Goal: Task Accomplishment & Management: Use online tool/utility

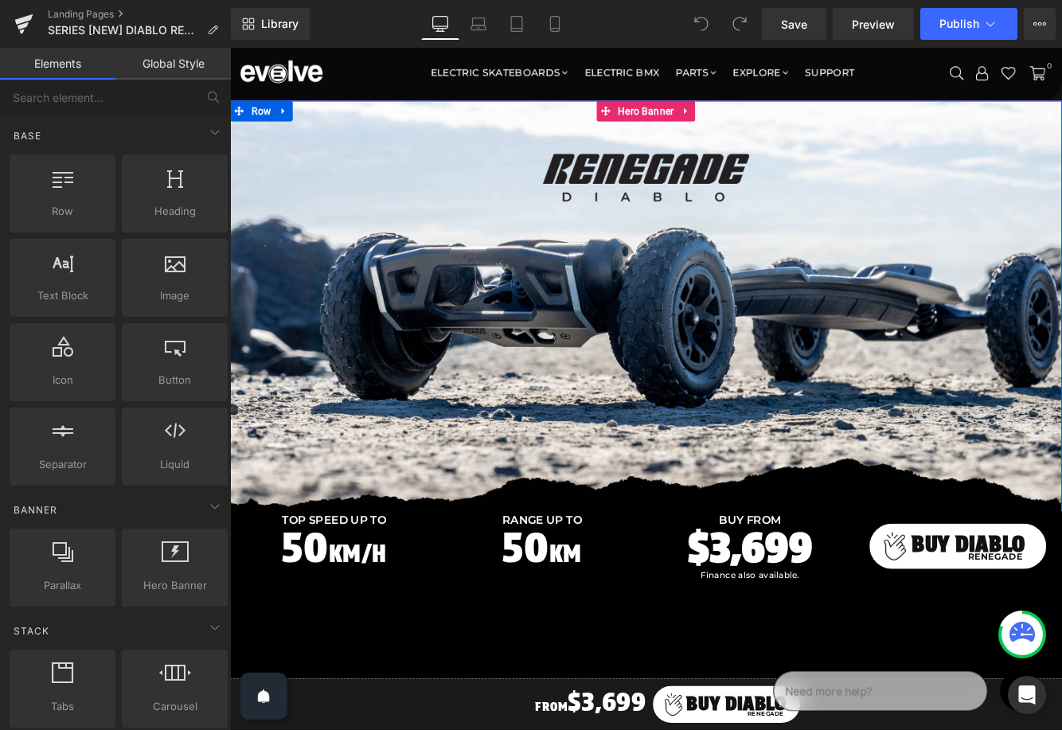
click at [340, 328] on div at bounding box center [711, 348] width 963 height 478
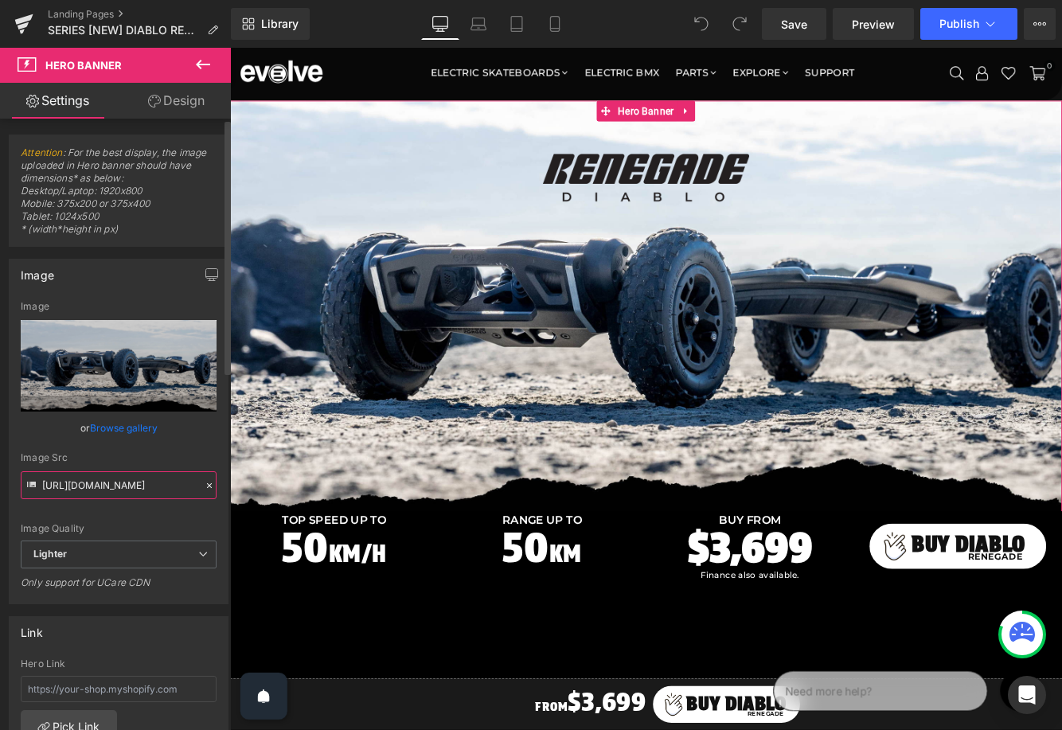
click at [112, 480] on input "https://ucarecdn.com/dea4c1c3-360a-441f-ae99-c9956ea94152/-/format/auto/-/previ…" at bounding box center [119, 485] width 196 height 28
paste input "7c505a71-44e0-42ae-95aa-296f6861f27e/-/format/auto/-/preview/3000x3000/-/qualit…"
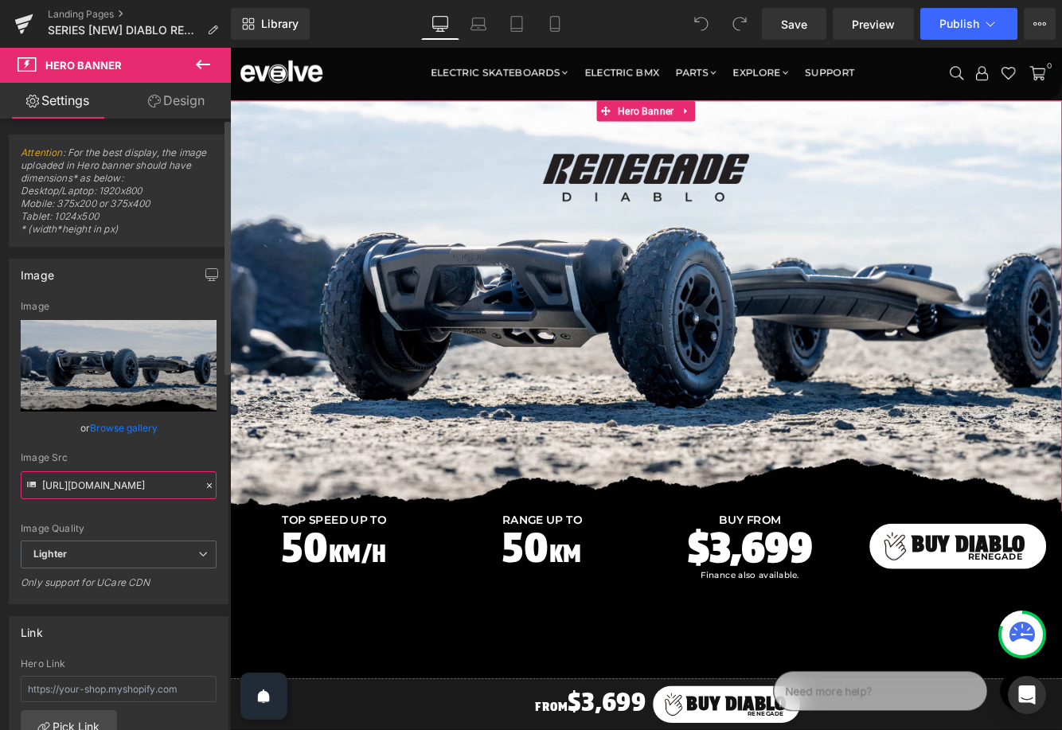
scroll to position [0, 567]
type input "https://ucarecdn.com/7c505a71-44e0-42ae-95aa-296f6861f27e/-/format/auto/-/previ…"
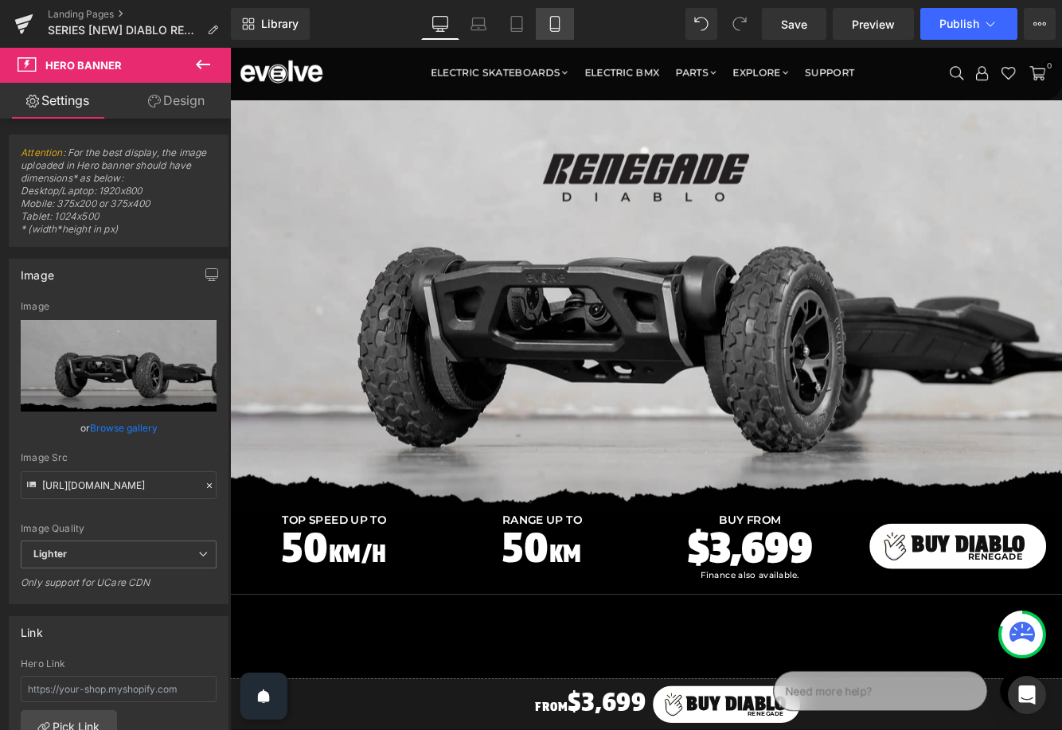
click at [564, 26] on link "Mobile" at bounding box center [555, 24] width 38 height 32
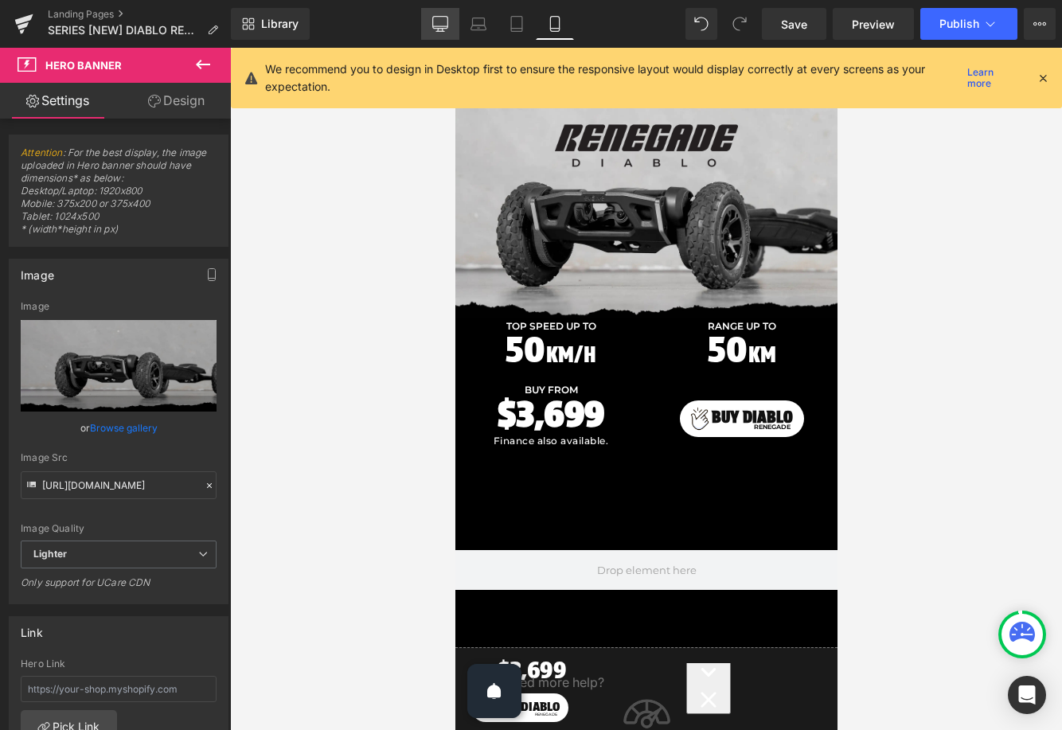
click at [443, 22] on icon at bounding box center [440, 24] width 16 height 16
type input "600"
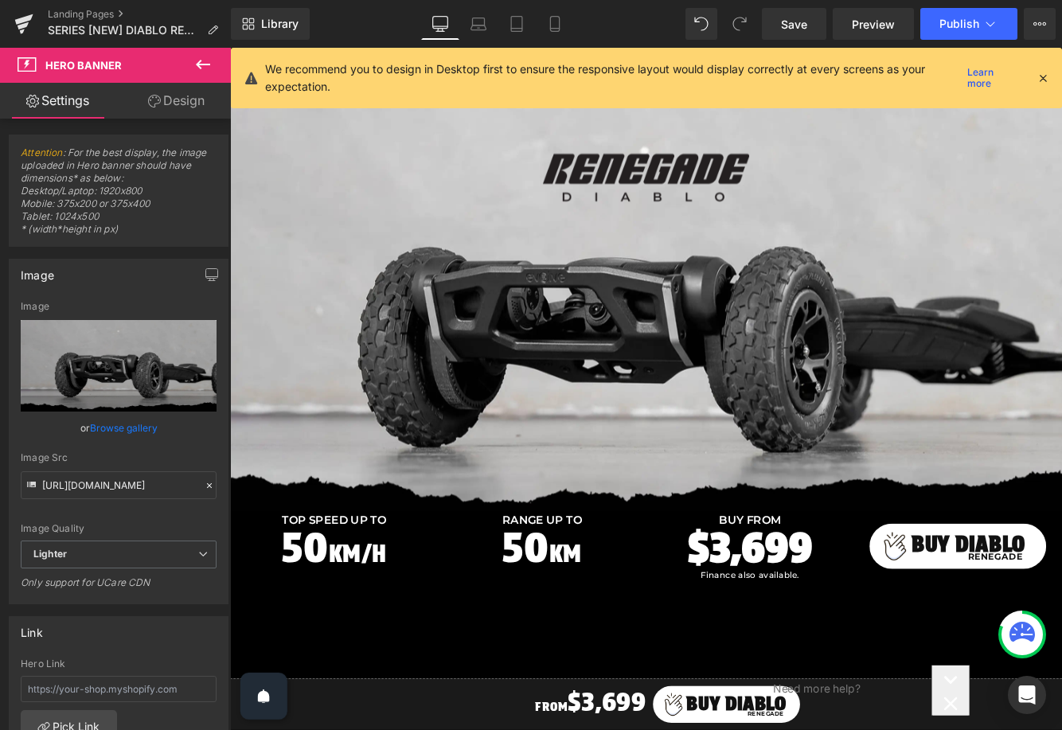
scroll to position [3, 0]
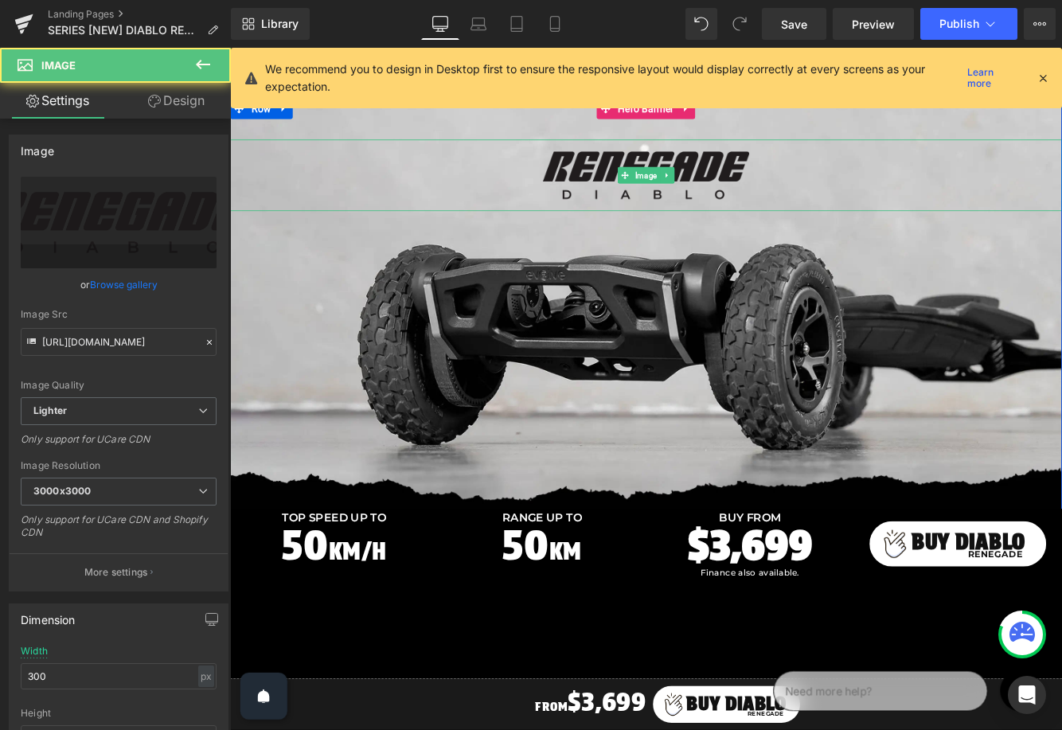
click at [693, 201] on div "Image" at bounding box center [711, 195] width 963 height 83
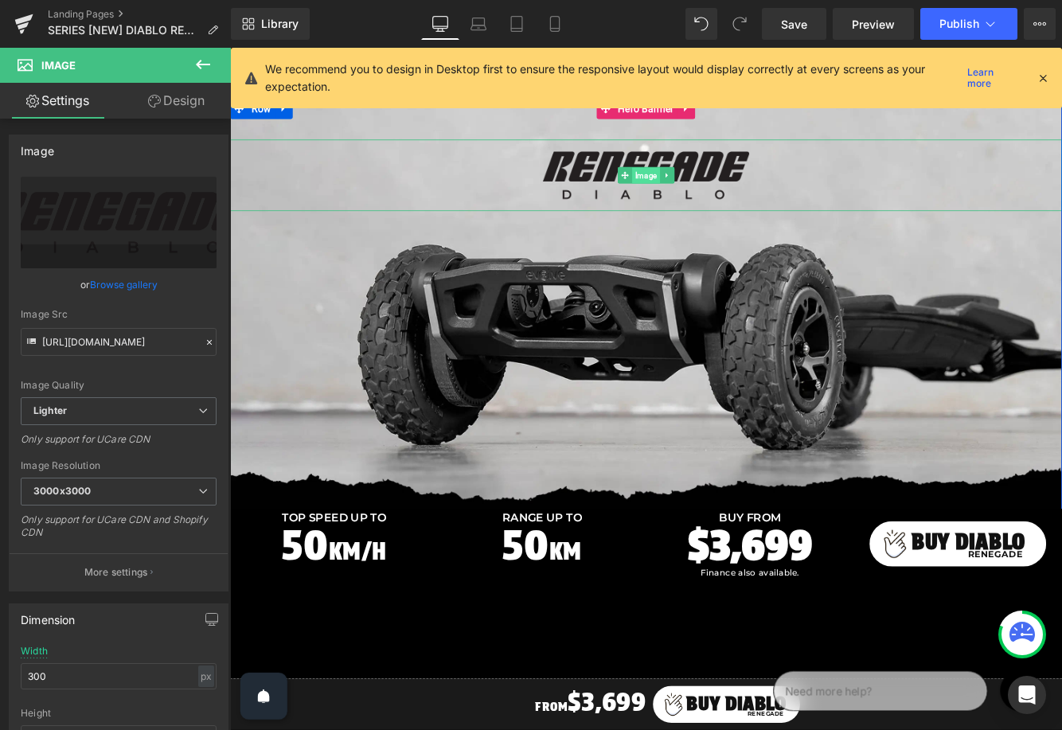
click at [704, 194] on span "Image" at bounding box center [712, 195] width 32 height 19
click at [689, 124] on span "Hero Banner" at bounding box center [711, 118] width 72 height 24
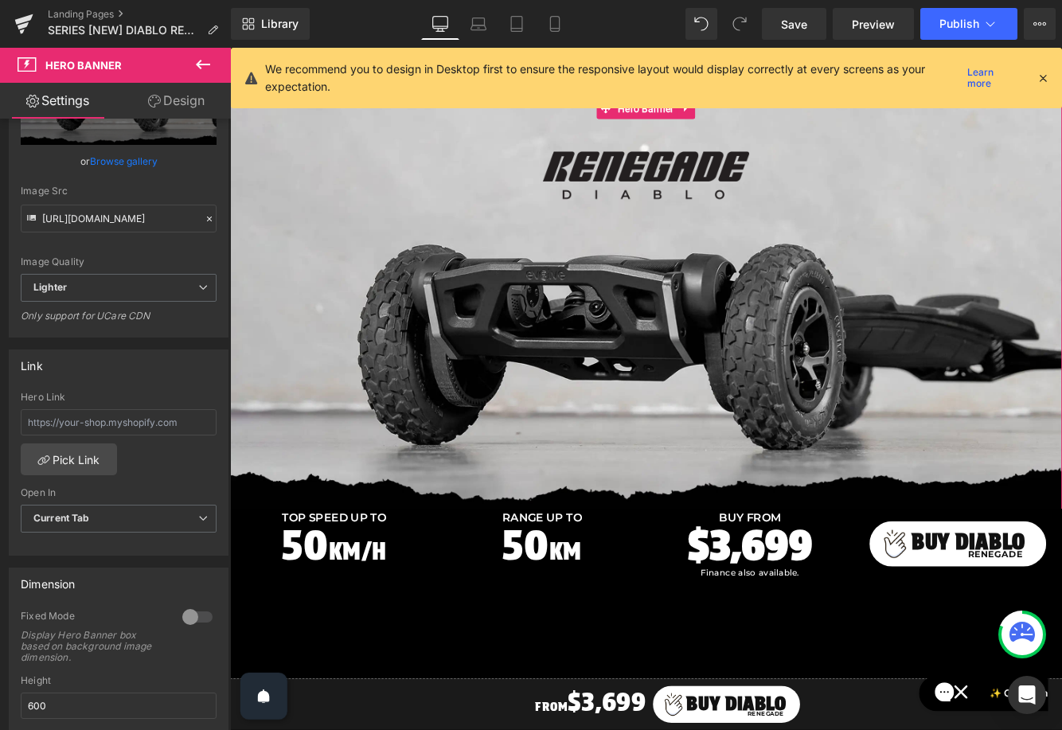
scroll to position [315, 0]
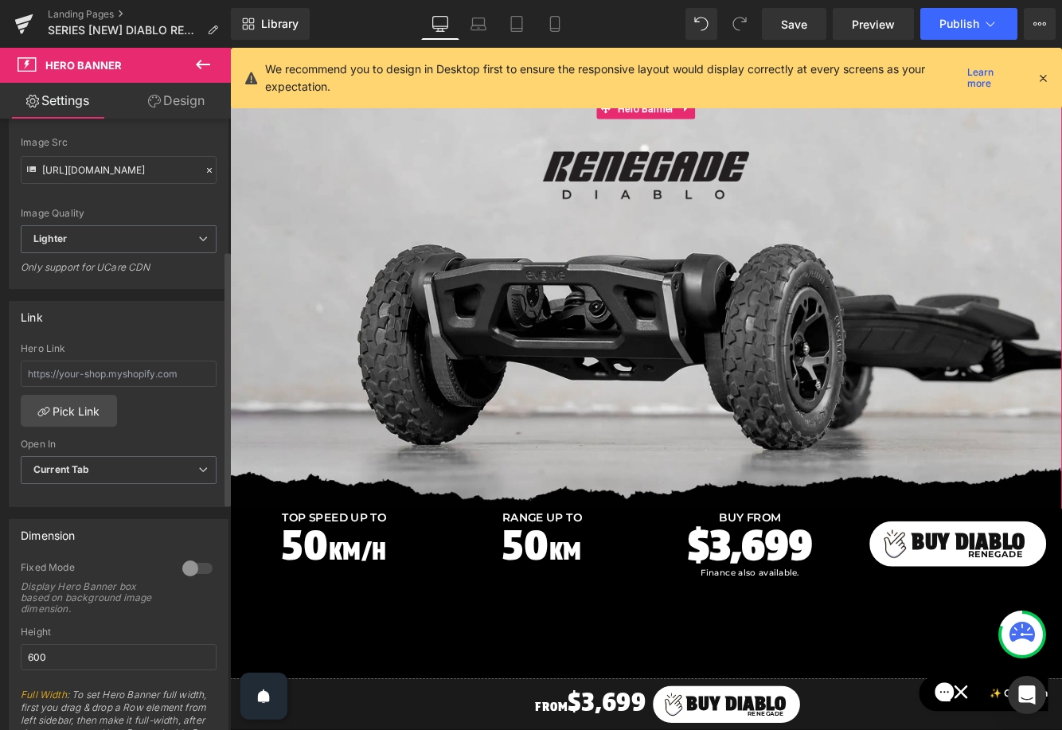
click at [178, 571] on div at bounding box center [197, 568] width 38 height 25
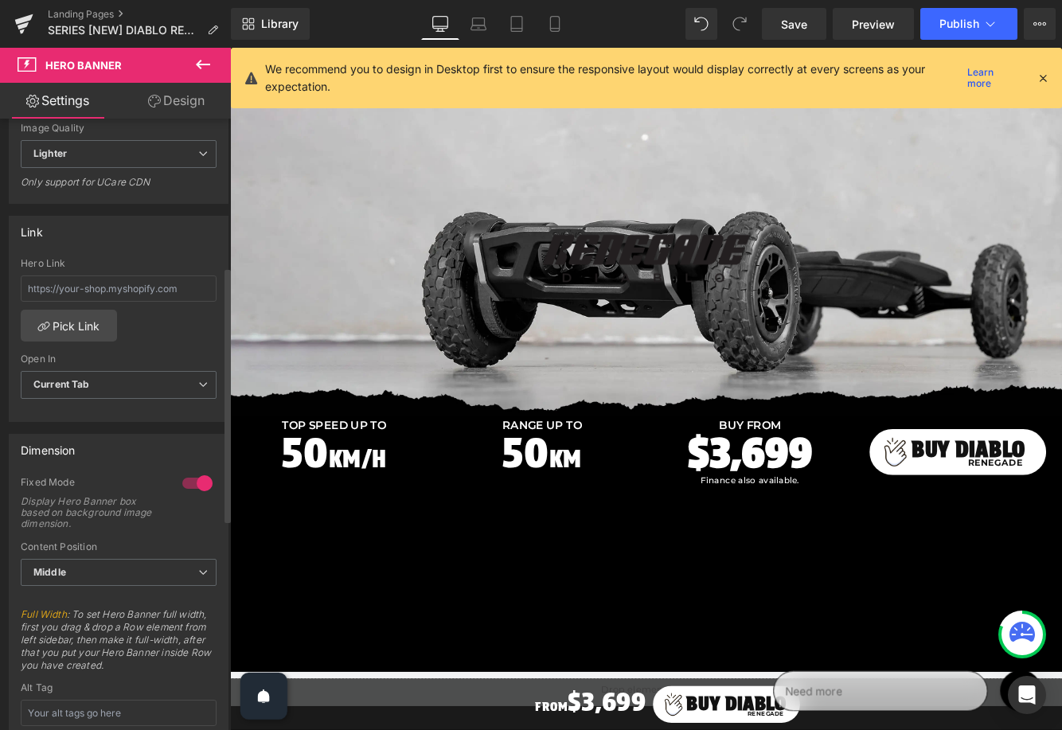
scroll to position [425, 0]
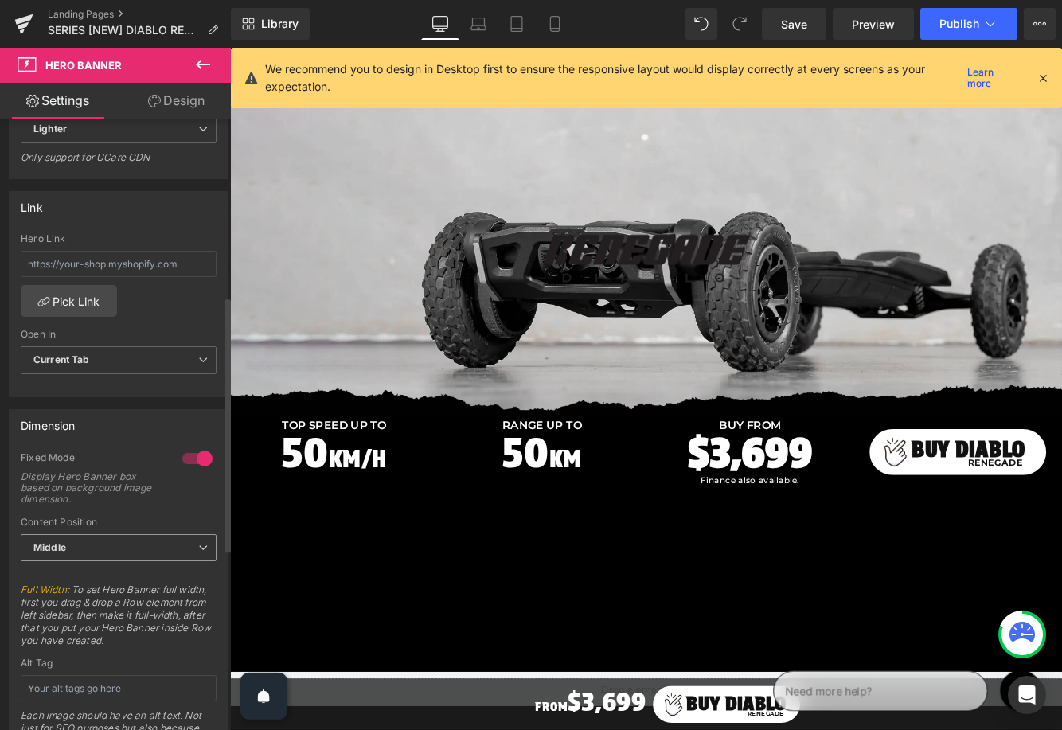
click at [154, 540] on span "Middle" at bounding box center [119, 548] width 196 height 28
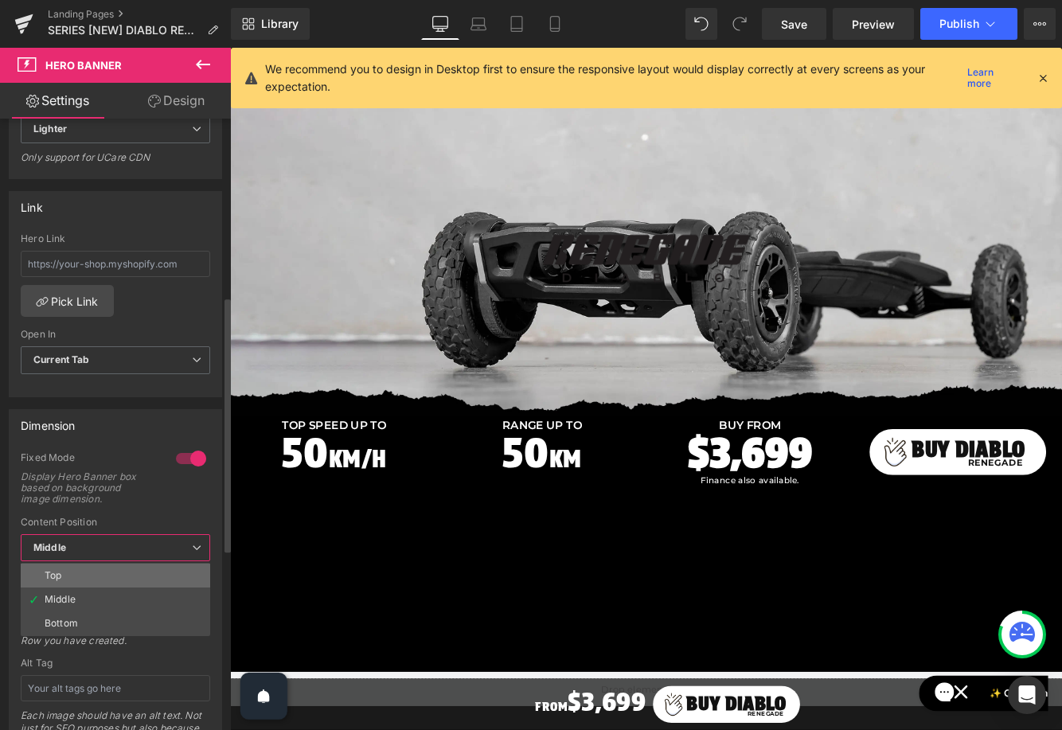
click at [146, 570] on li "Top" at bounding box center [115, 575] width 189 height 24
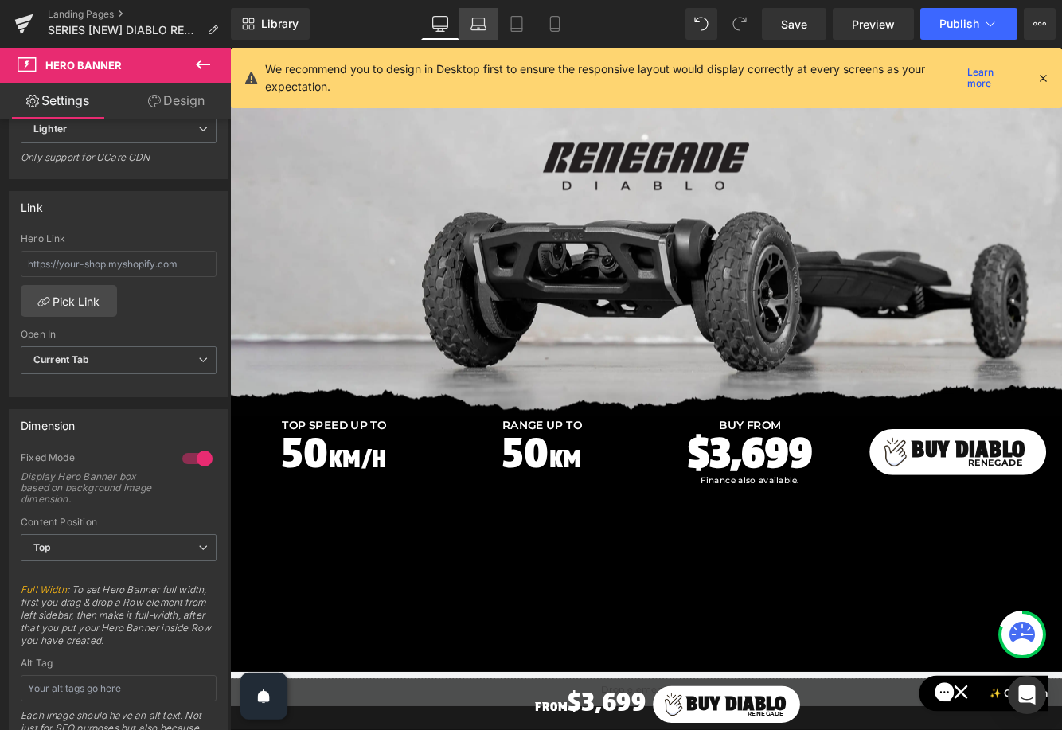
click at [478, 25] on icon at bounding box center [478, 24] width 16 height 16
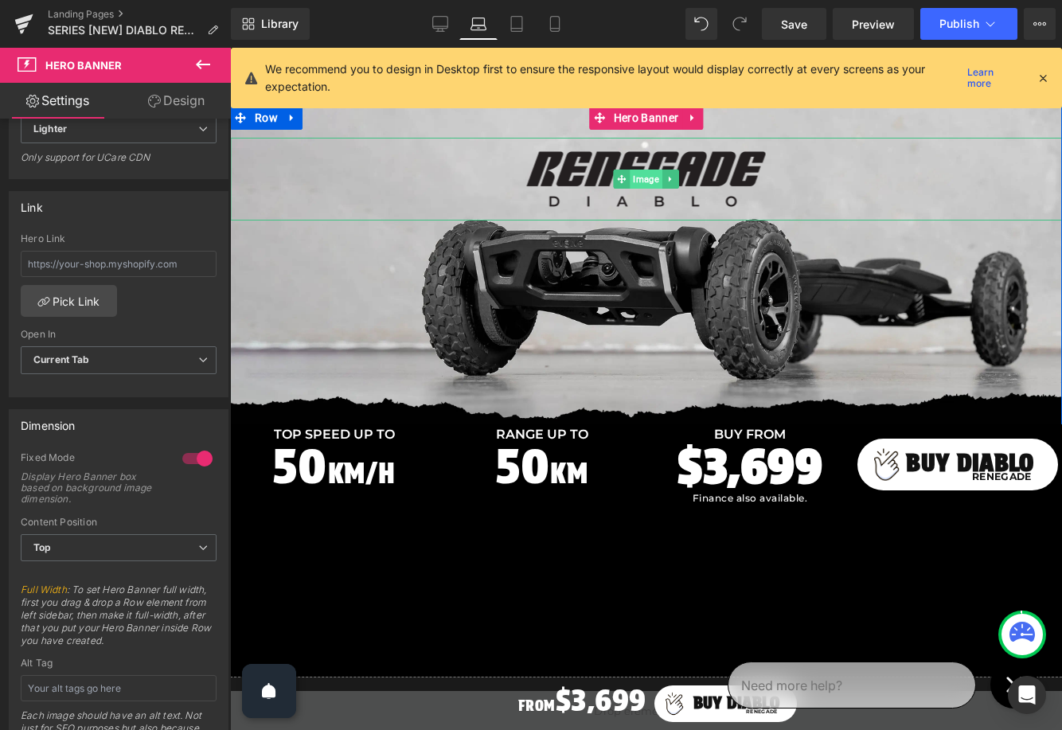
click at [634, 181] on span "Image" at bounding box center [646, 179] width 32 height 19
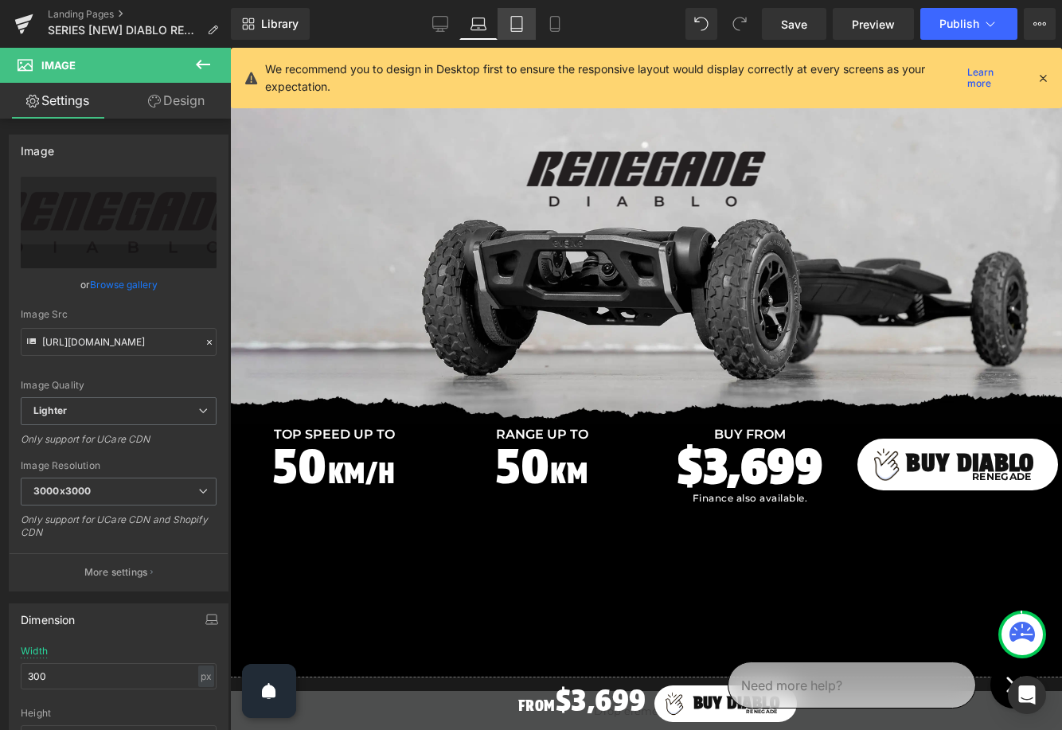
click at [517, 18] on icon at bounding box center [517, 24] width 16 height 16
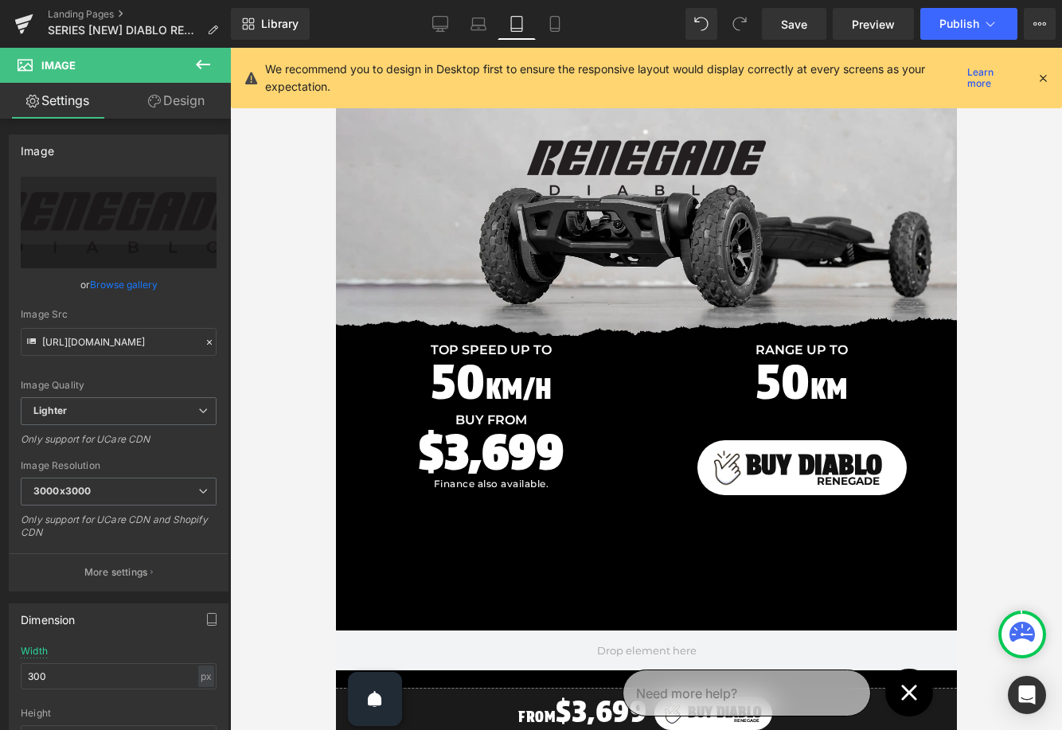
scroll to position [0, 0]
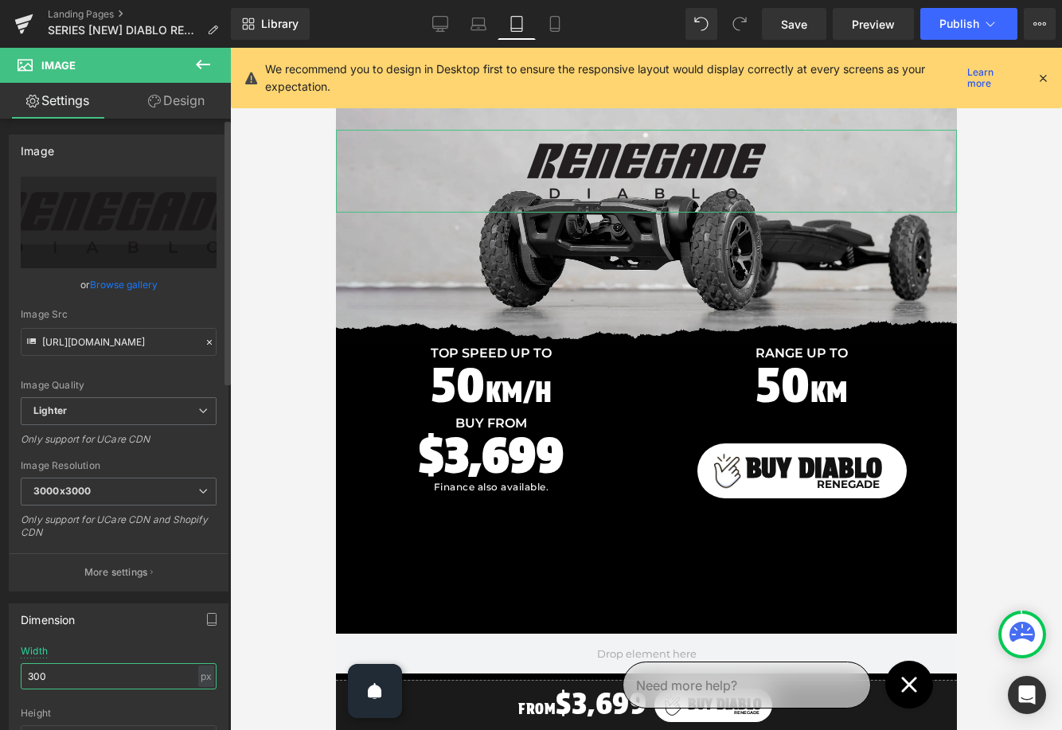
click at [44, 674] on input "300" at bounding box center [119, 676] width 196 height 26
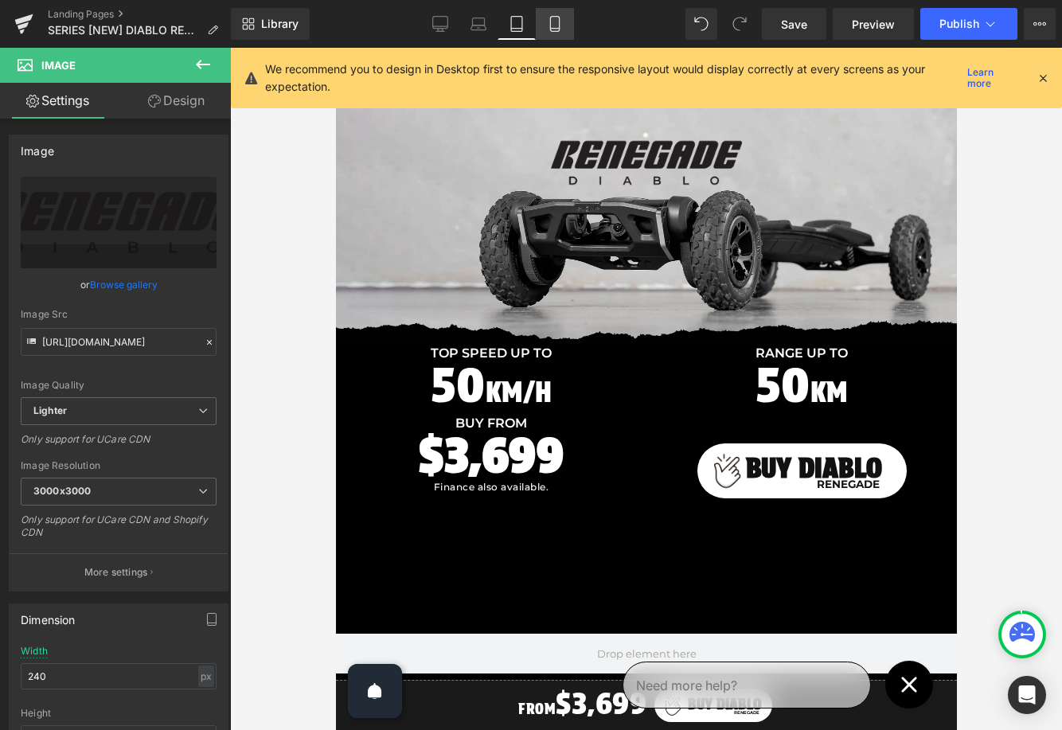
click at [555, 24] on icon at bounding box center [555, 24] width 16 height 16
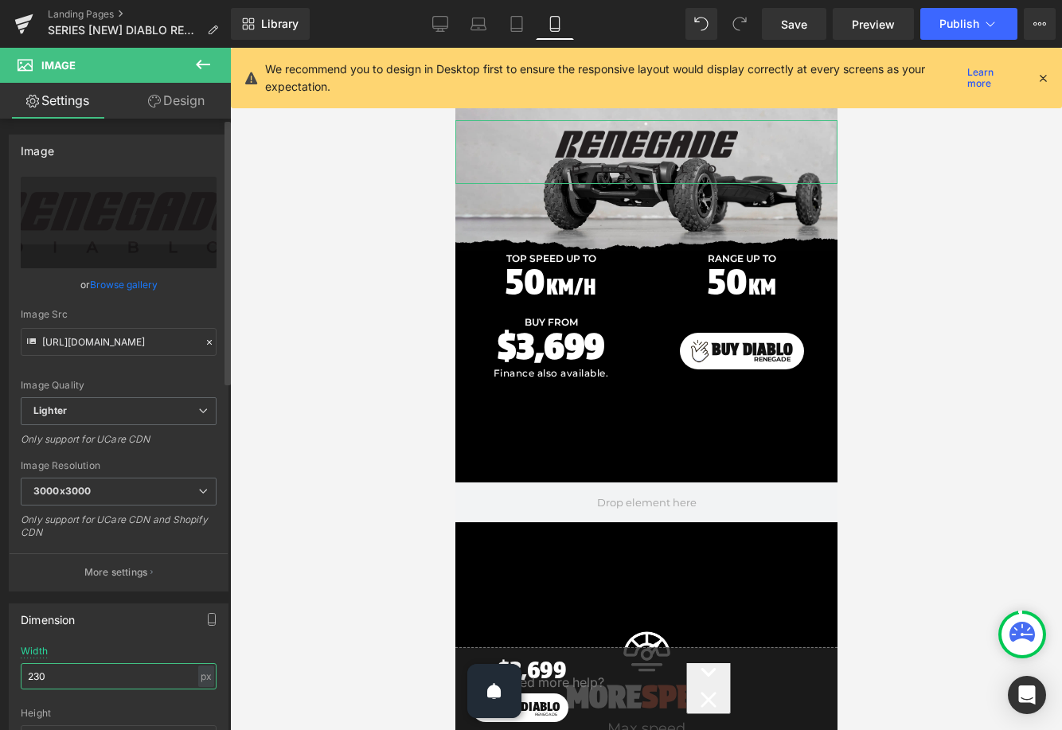
click at [45, 672] on input "230" at bounding box center [119, 676] width 196 height 26
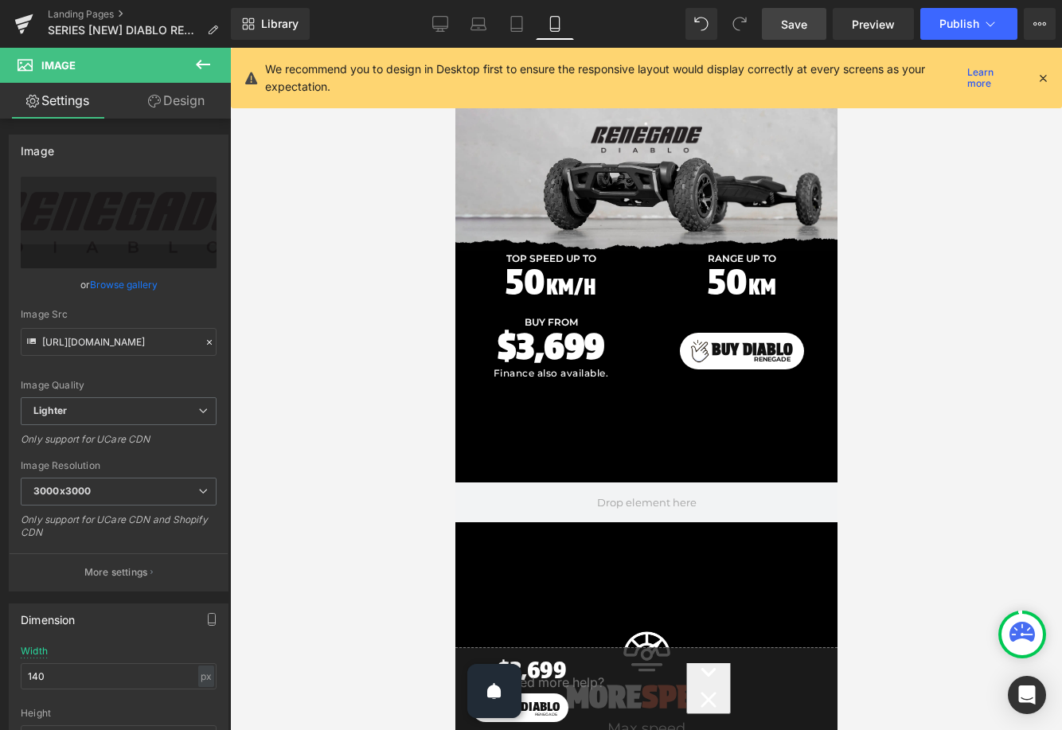
click at [794, 17] on span "Save" at bounding box center [794, 24] width 26 height 17
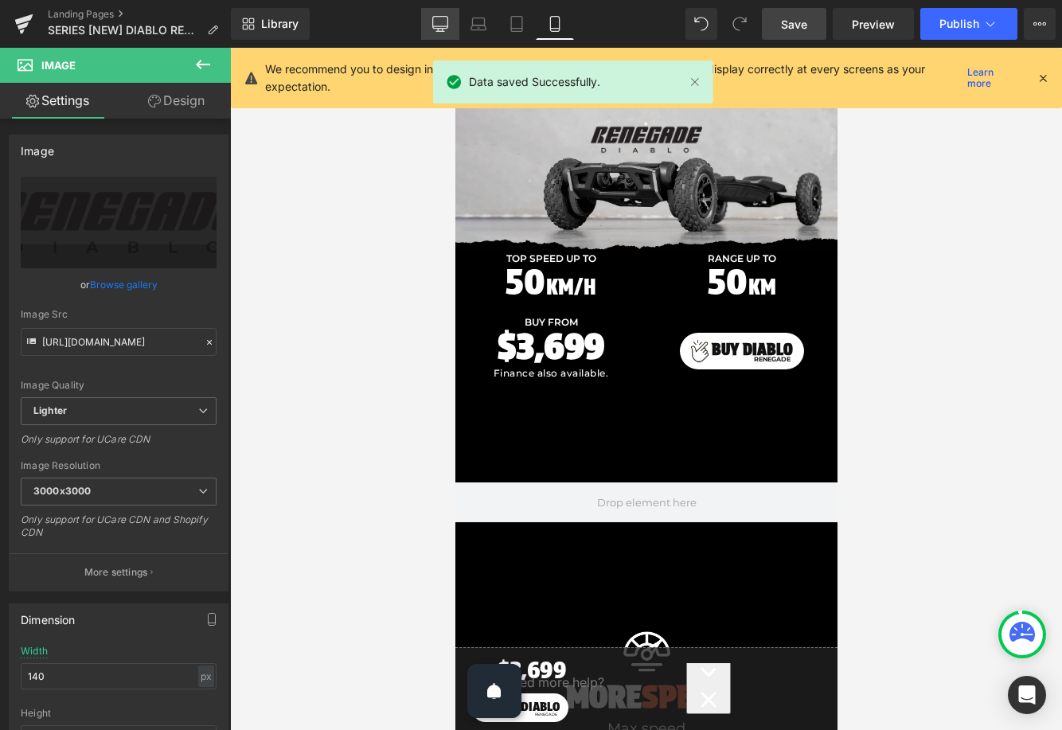
click at [433, 19] on icon at bounding box center [440, 23] width 15 height 12
type input "300"
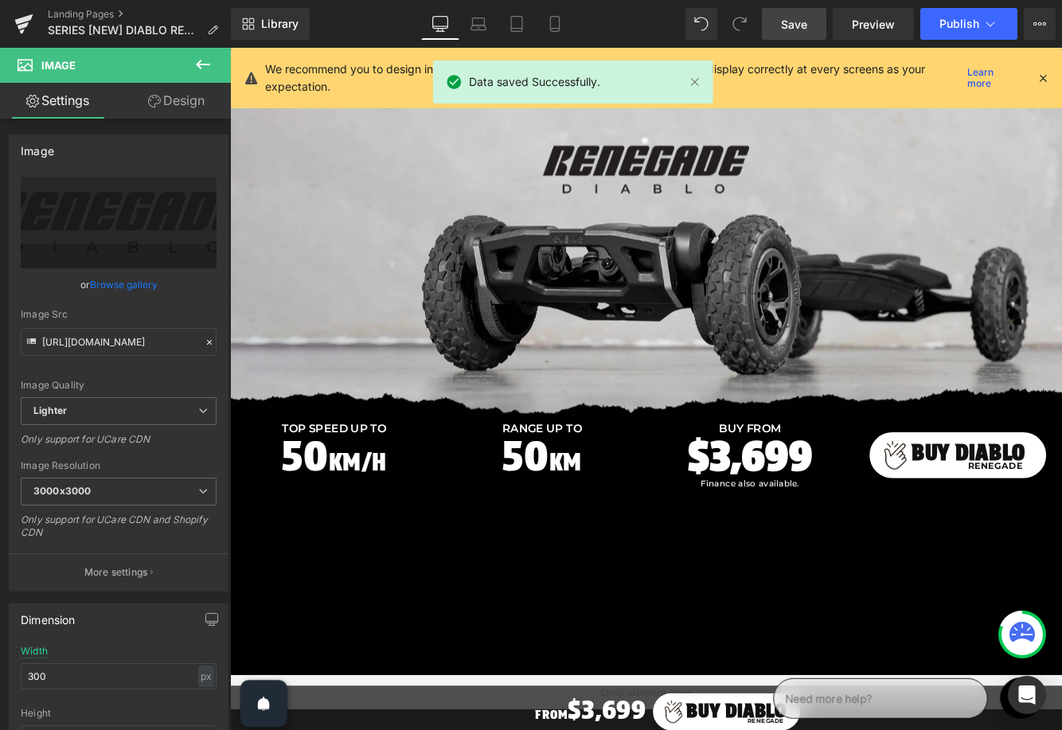
scroll to position [25, 0]
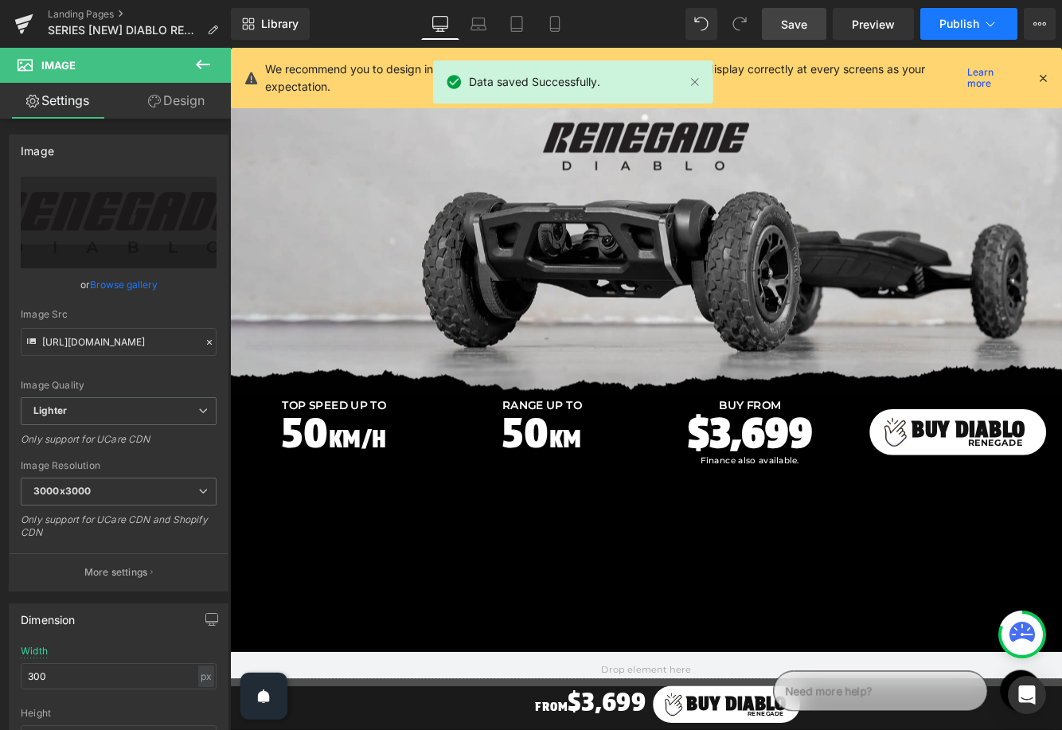
click at [946, 24] on span "Publish" at bounding box center [959, 24] width 40 height 13
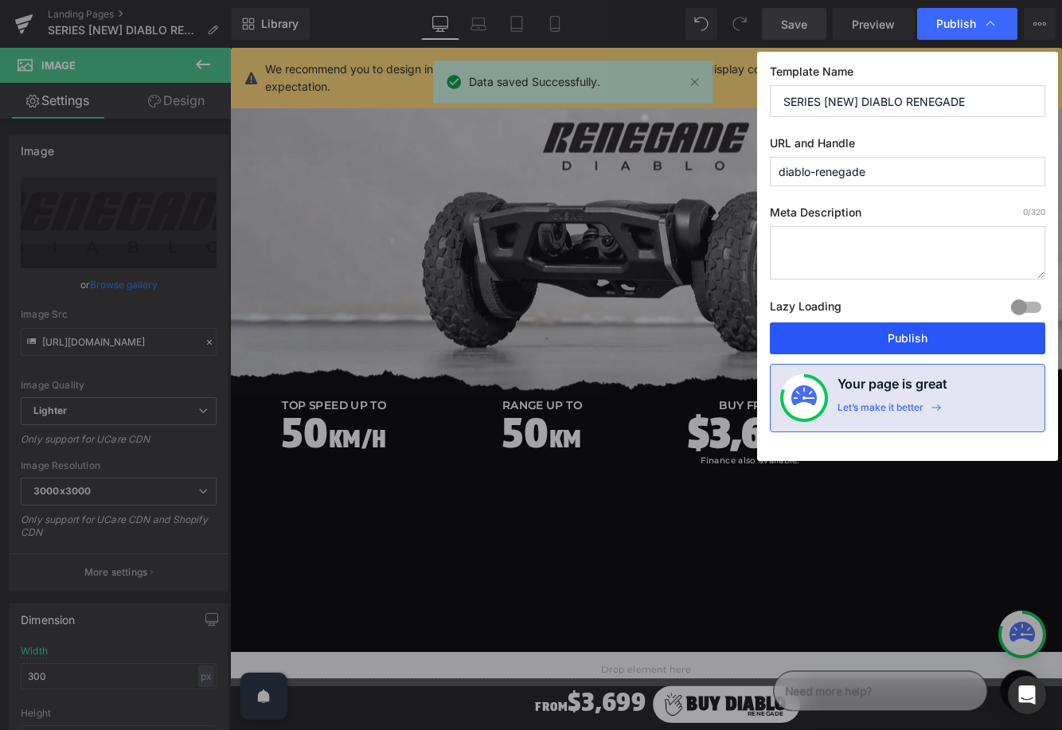
click at [903, 331] on button "Publish" at bounding box center [907, 338] width 275 height 32
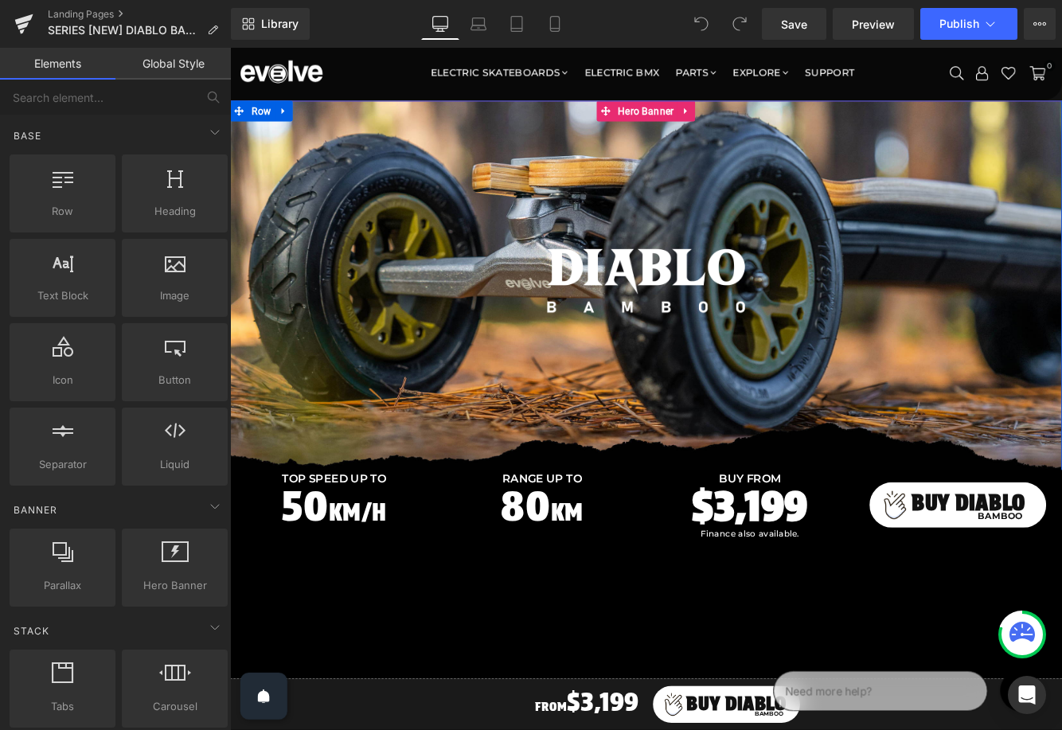
click at [532, 187] on div at bounding box center [711, 324] width 963 height 430
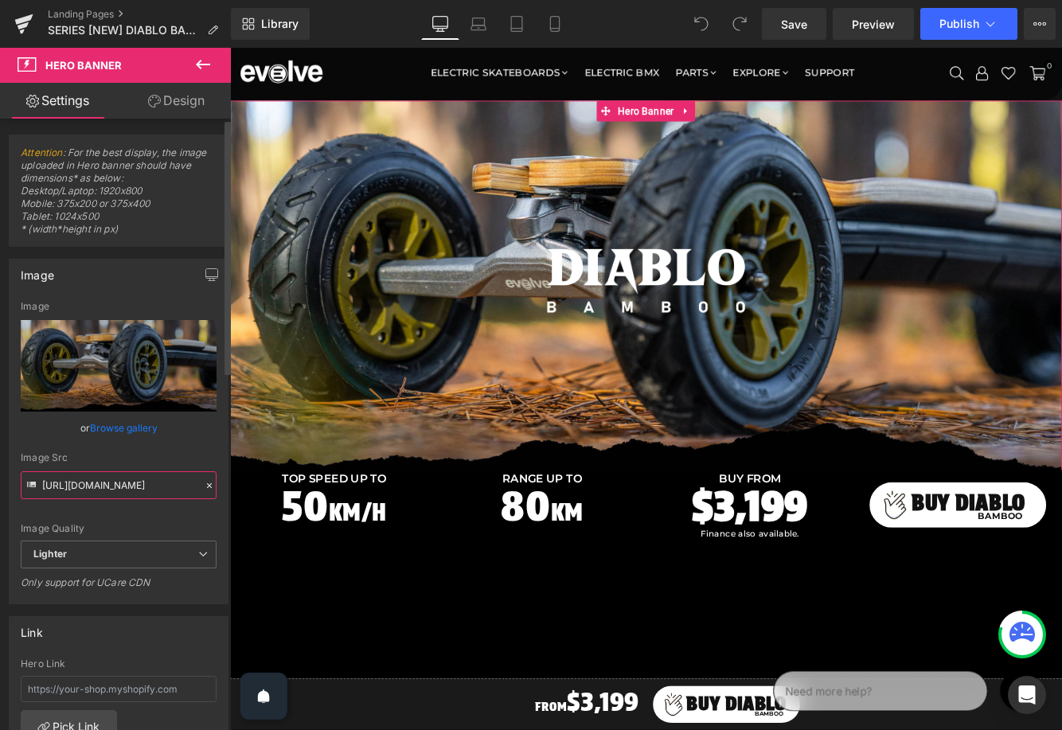
click at [58, 486] on input "[URL][DOMAIN_NAME]" at bounding box center [119, 485] width 196 height 28
paste input "919685b-c219-42f6-a4fd-ca43cdacdee6/-/format/auto/-/preview/3000x3000/-/quality…"
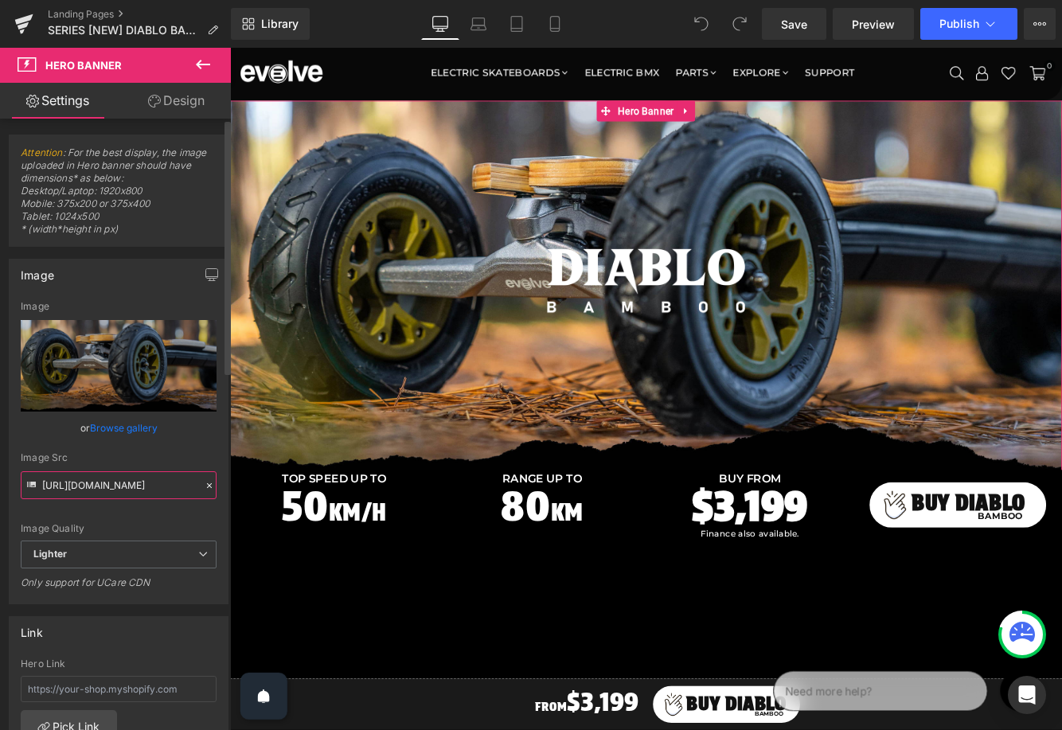
scroll to position [0, 561]
type input "[URL][DOMAIN_NAME]"
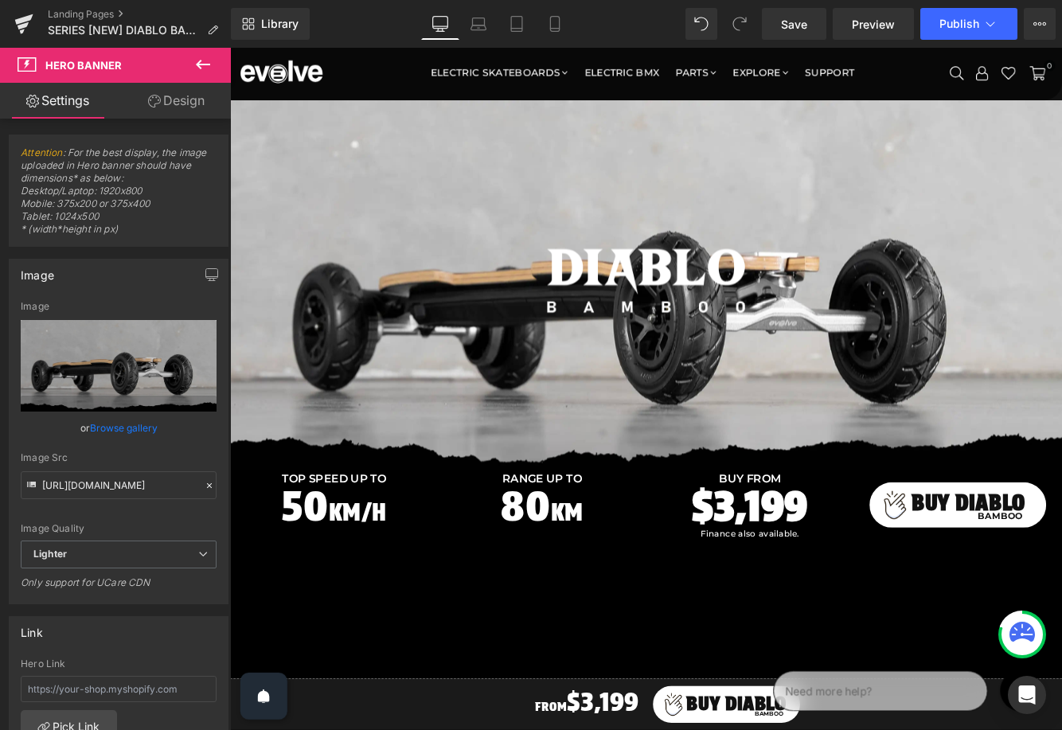
scroll to position [0, 0]
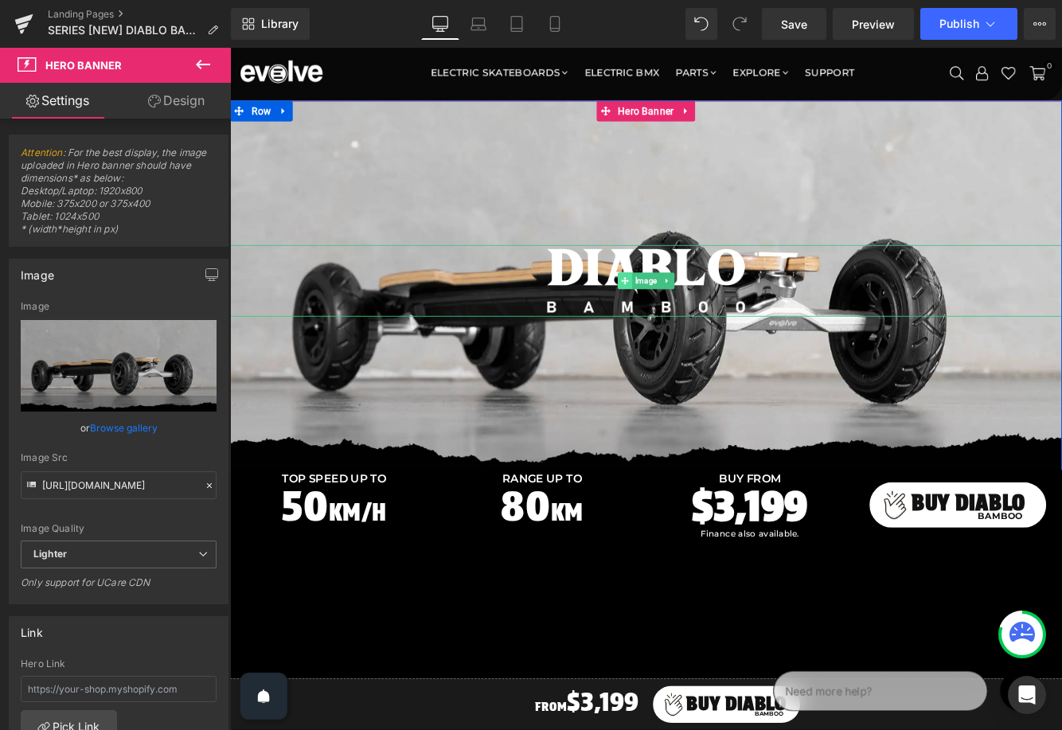
click at [692, 322] on span at bounding box center [687, 317] width 17 height 19
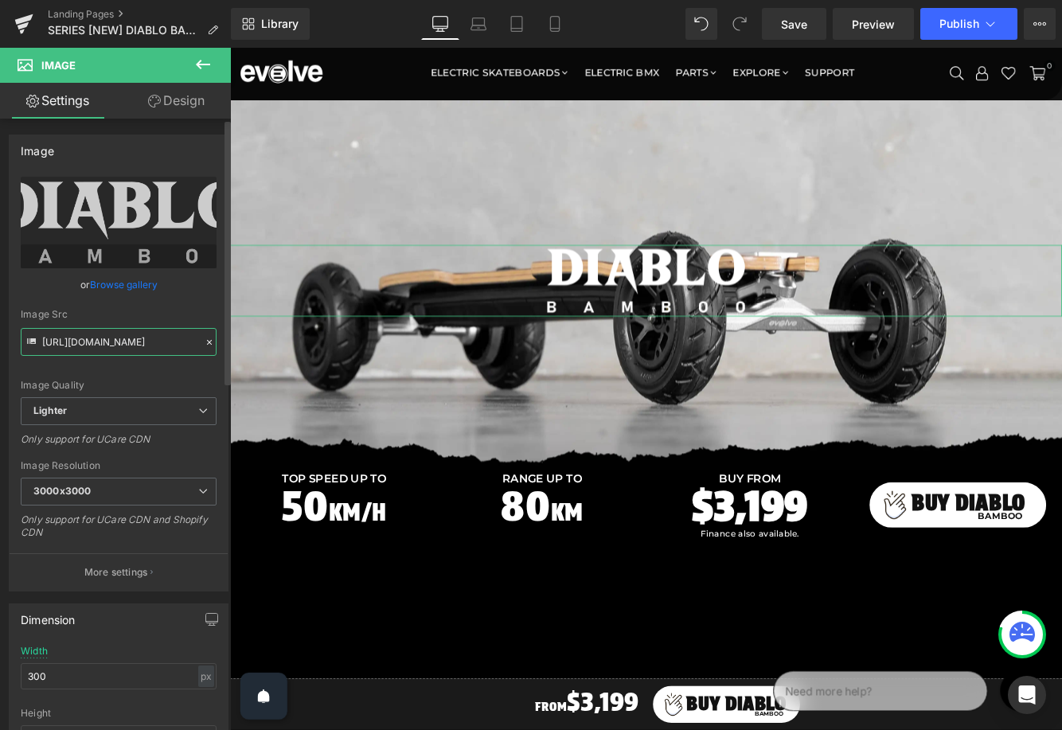
click at [139, 341] on input "[URL][DOMAIN_NAME]" at bounding box center [119, 342] width 196 height 28
paste input "5efb8214-f809-4e29-a587-bcea4c200f03/-/format/auto/-/preview/3000x3000/-/qualit…"
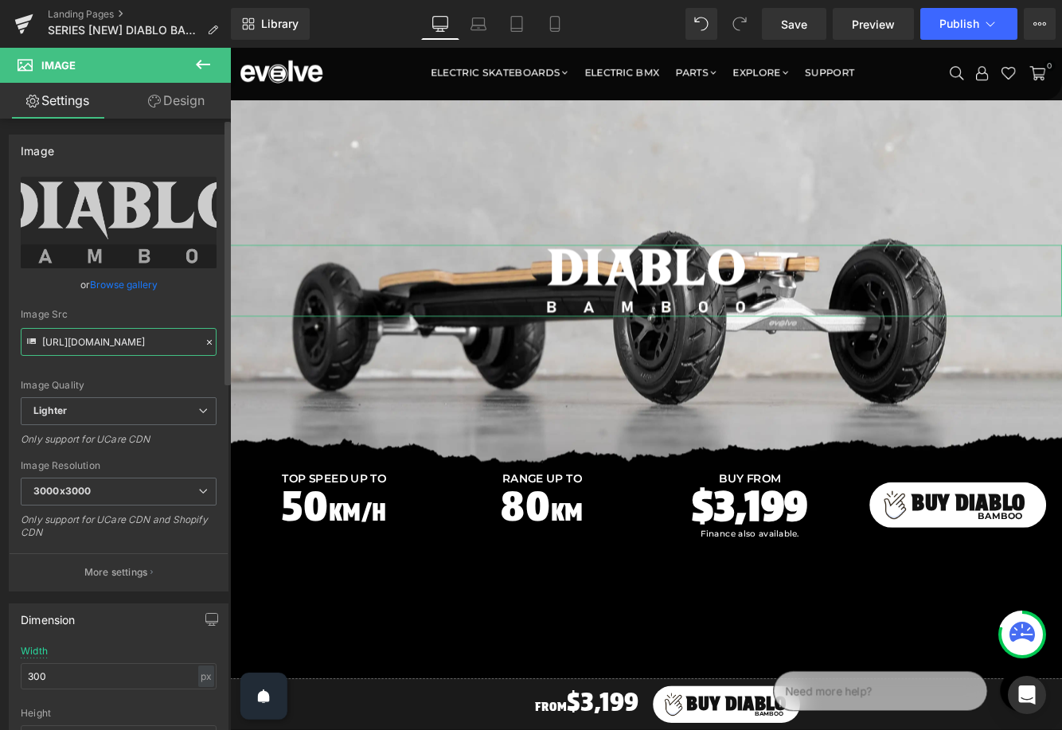
type input "[URL][DOMAIN_NAME]"
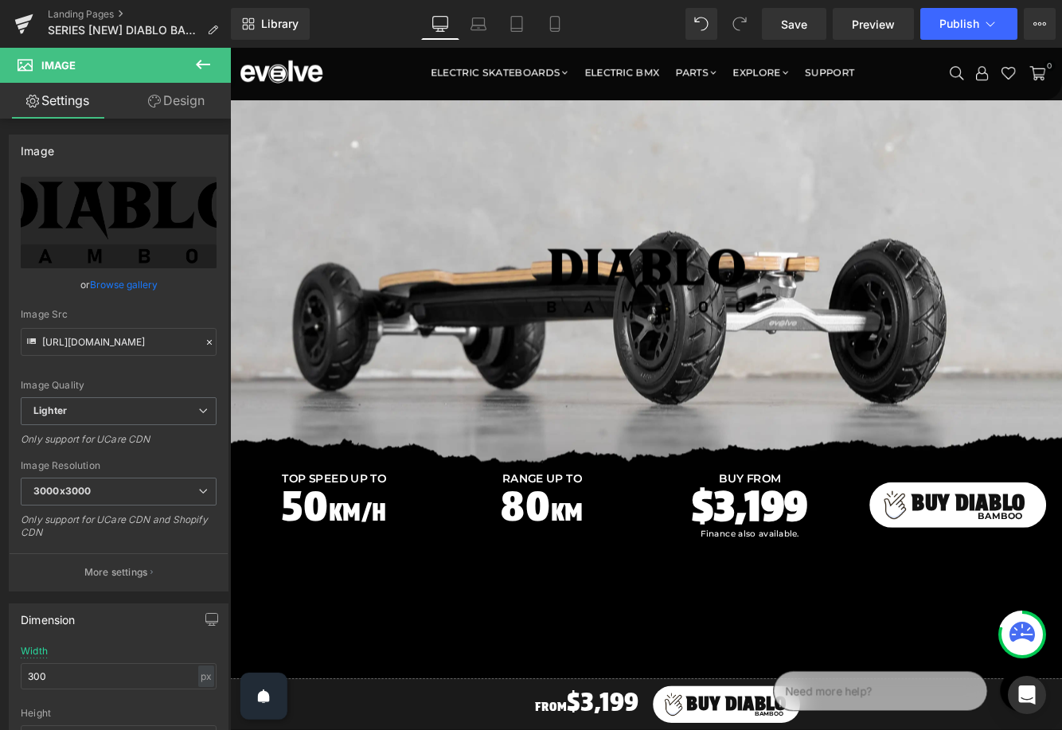
scroll to position [0, 0]
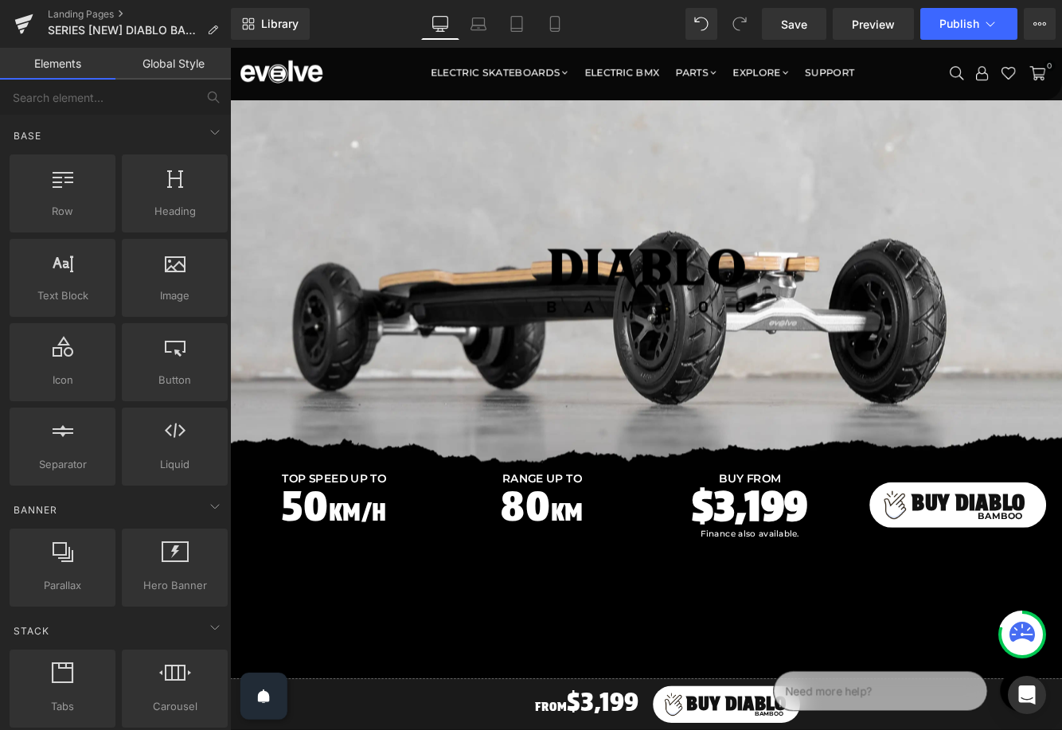
click at [454, 92] on ul "Electric Skateboards SHOP BY SERIES Diablo Carbon Diablo Bamboo Diablo Renegade…" at bounding box center [711, 77] width 669 height 48
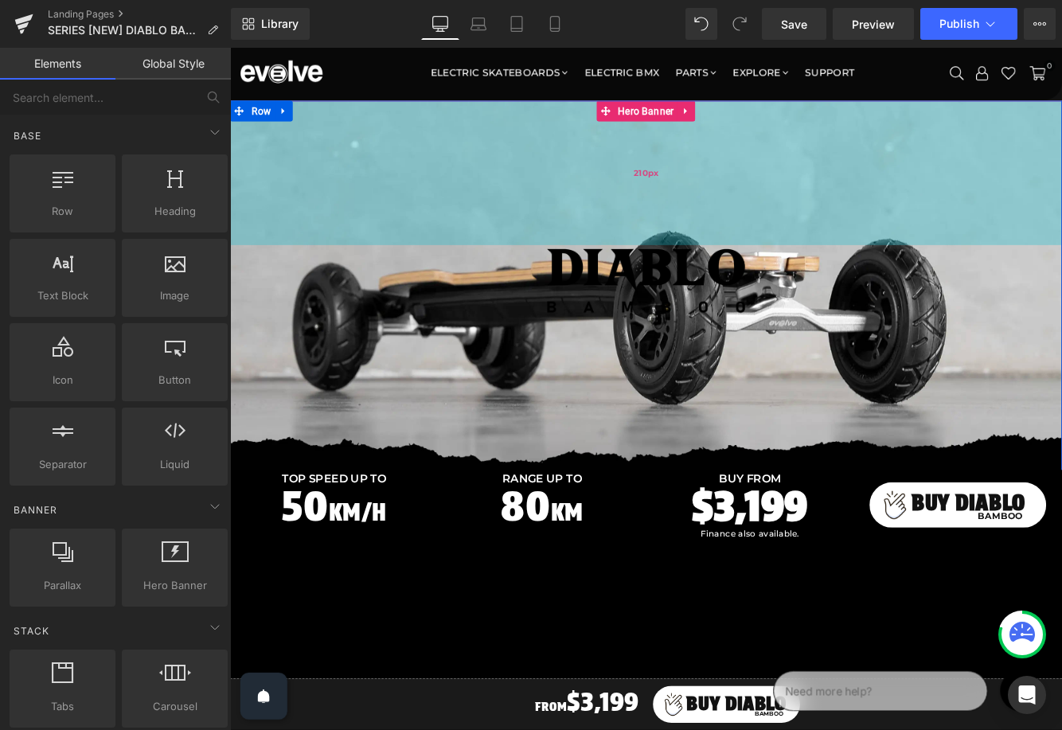
click at [439, 181] on div "210px" at bounding box center [711, 192] width 963 height 167
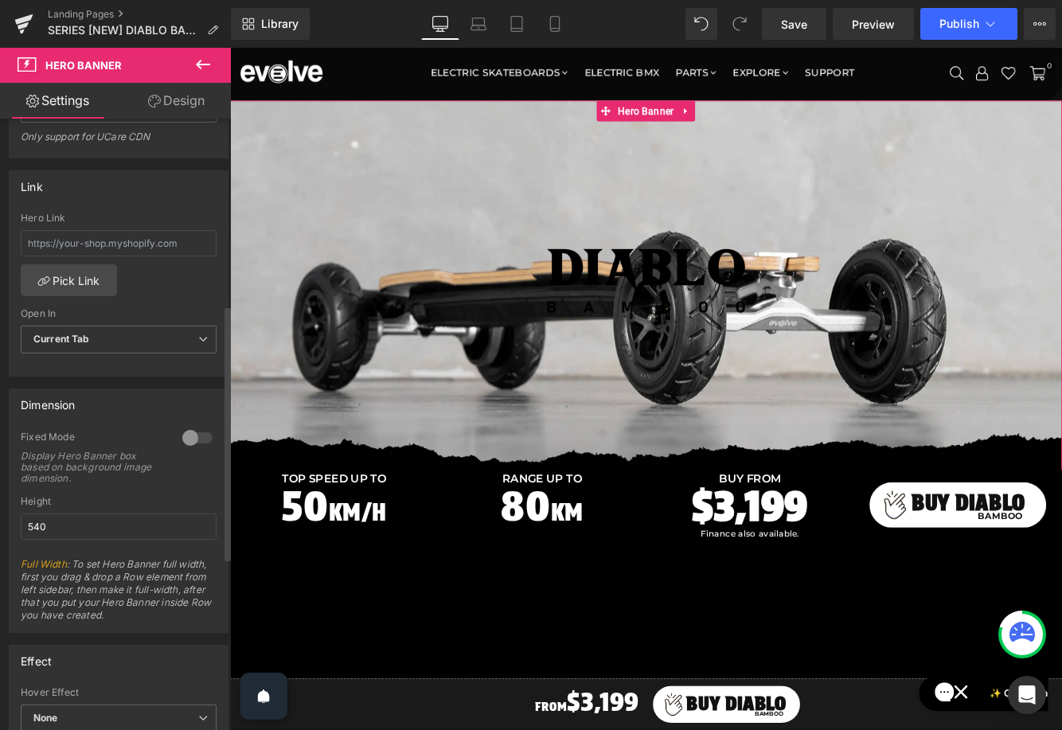
scroll to position [463, 0]
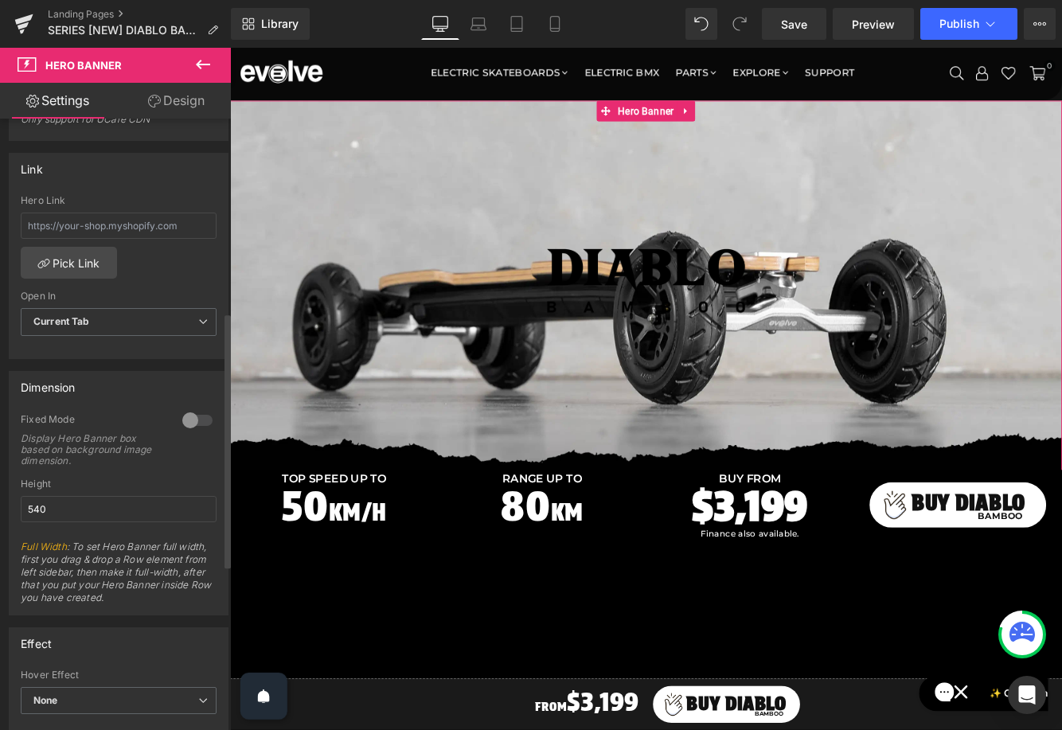
click at [181, 419] on div at bounding box center [197, 420] width 38 height 25
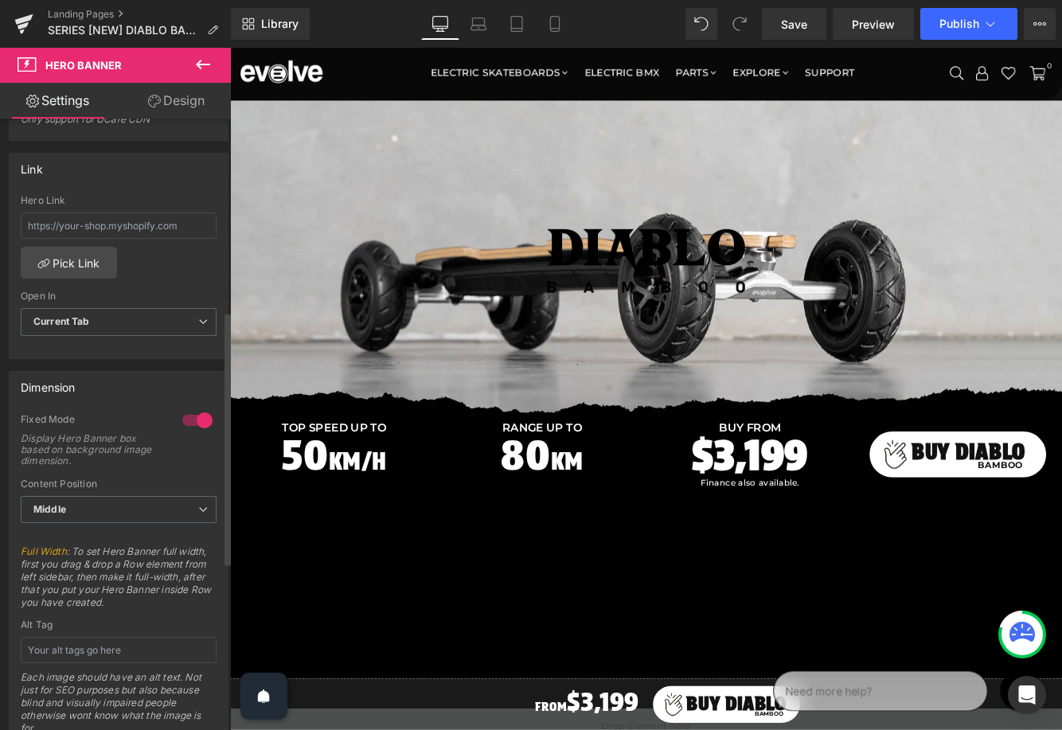
click at [149, 492] on div "Content Position Middle Top Middle Bottom" at bounding box center [119, 510] width 196 height 64
click at [148, 508] on span "Middle" at bounding box center [119, 510] width 196 height 28
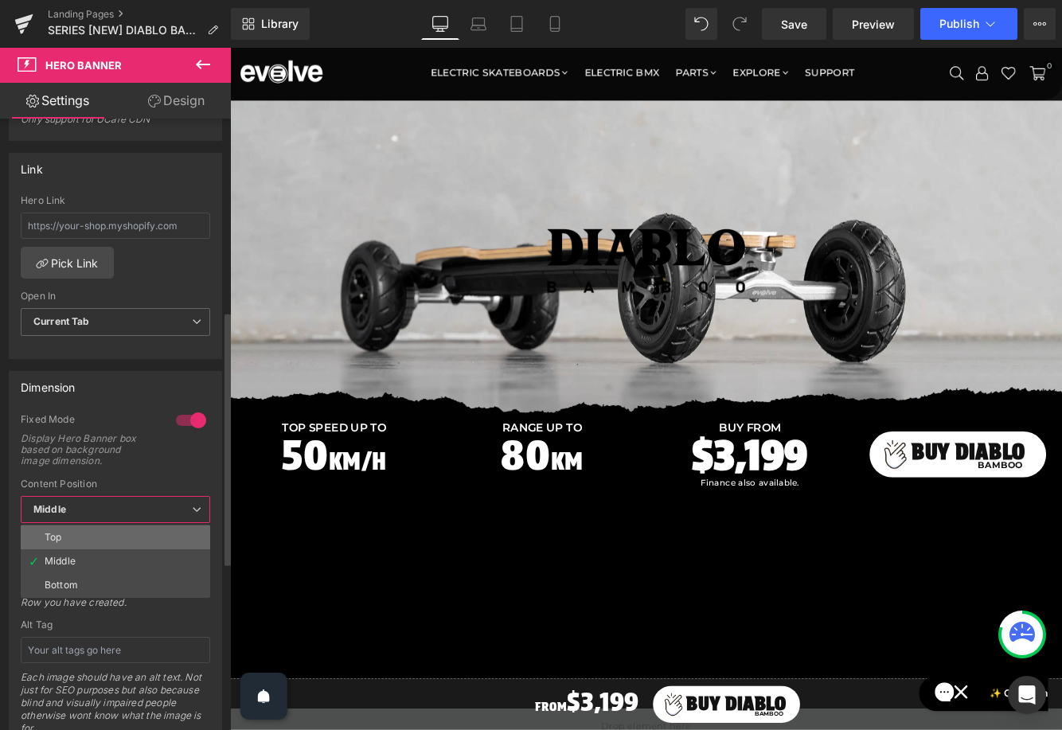
click at [144, 525] on li "Top" at bounding box center [115, 537] width 189 height 24
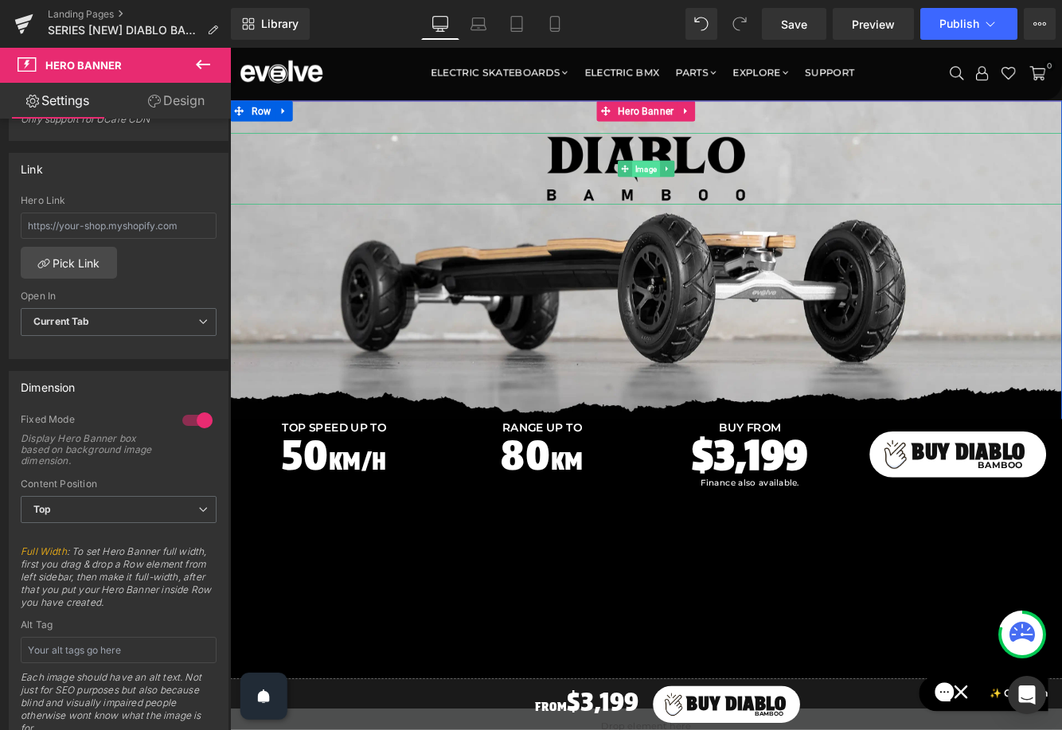
click at [709, 184] on span "Image" at bounding box center [712, 187] width 32 height 19
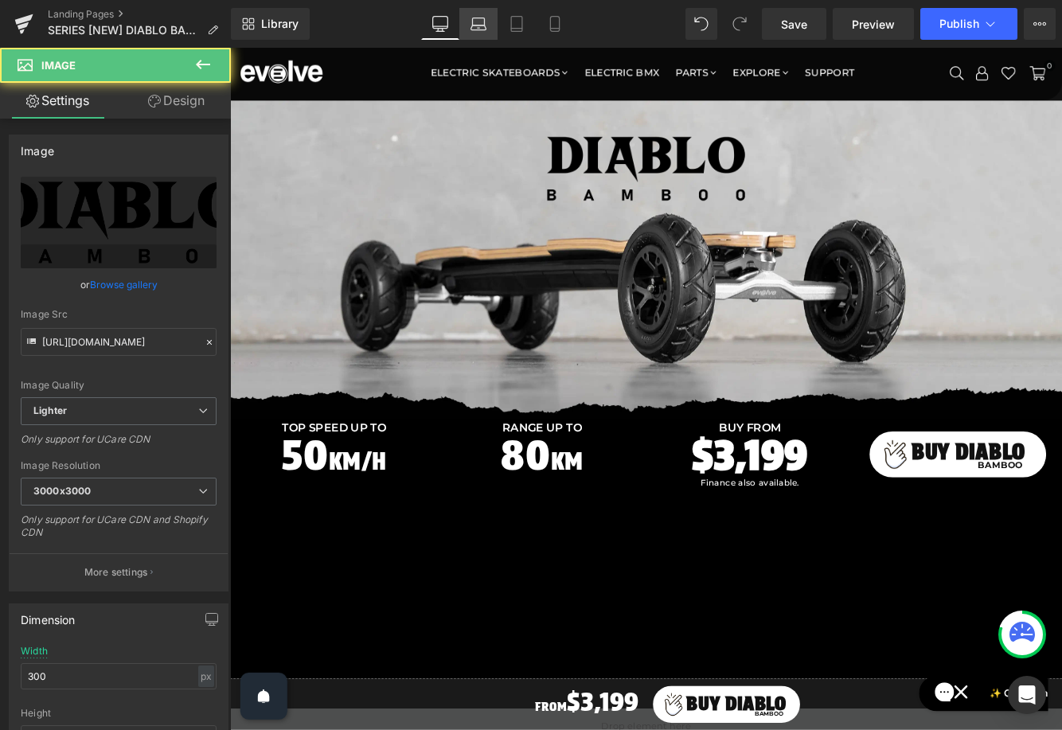
click at [480, 23] on icon at bounding box center [478, 24] width 16 height 16
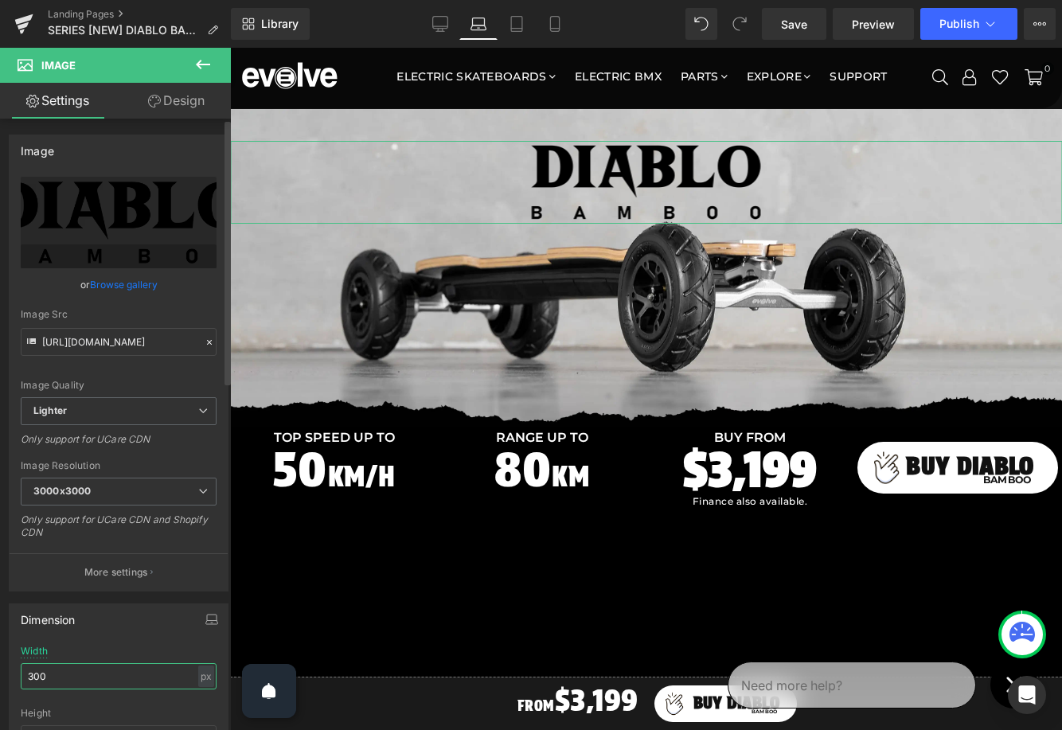
click at [66, 677] on input "300" at bounding box center [119, 676] width 196 height 26
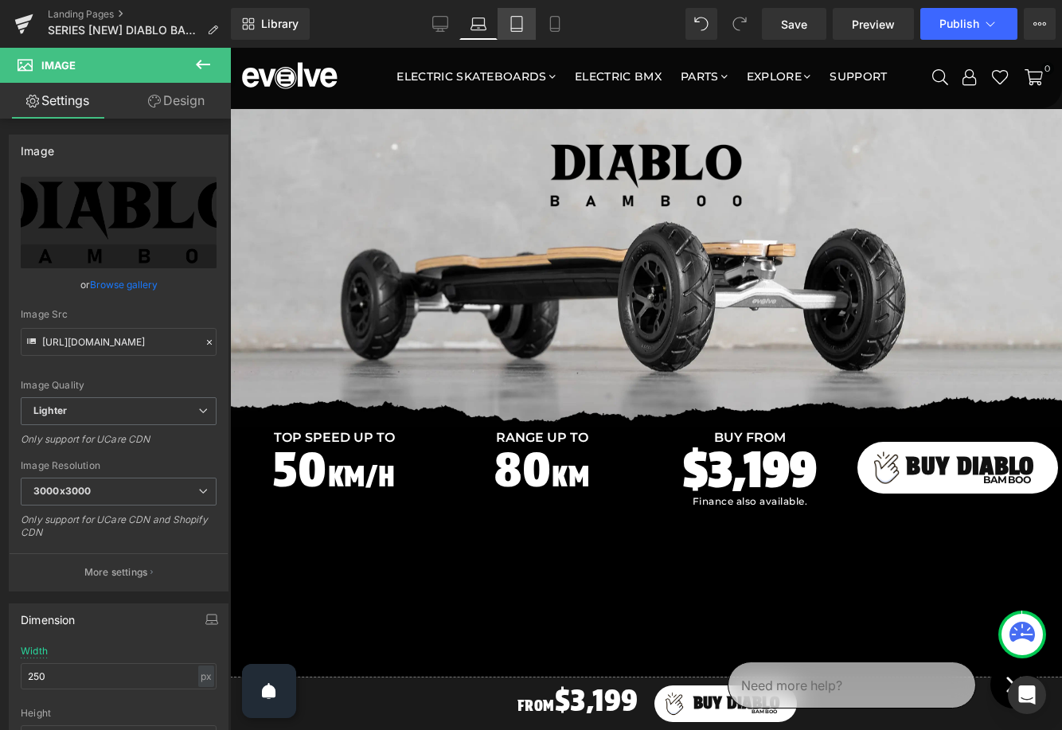
click at [518, 18] on icon at bounding box center [517, 24] width 16 height 16
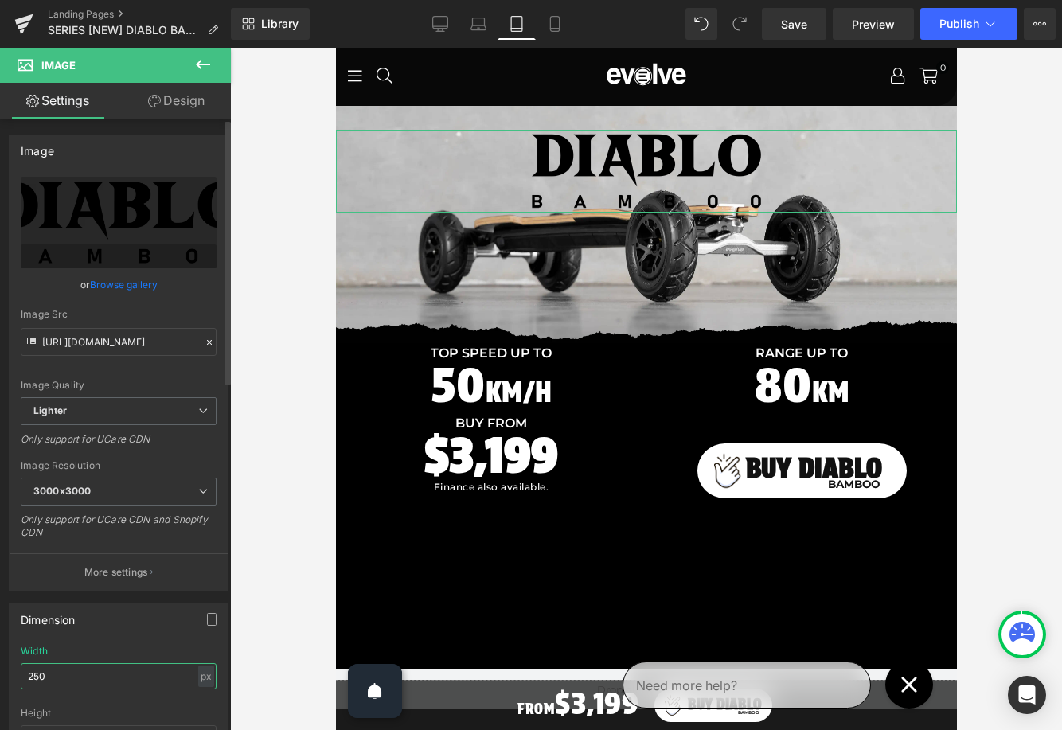
click at [41, 679] on input "250" at bounding box center [119, 676] width 196 height 26
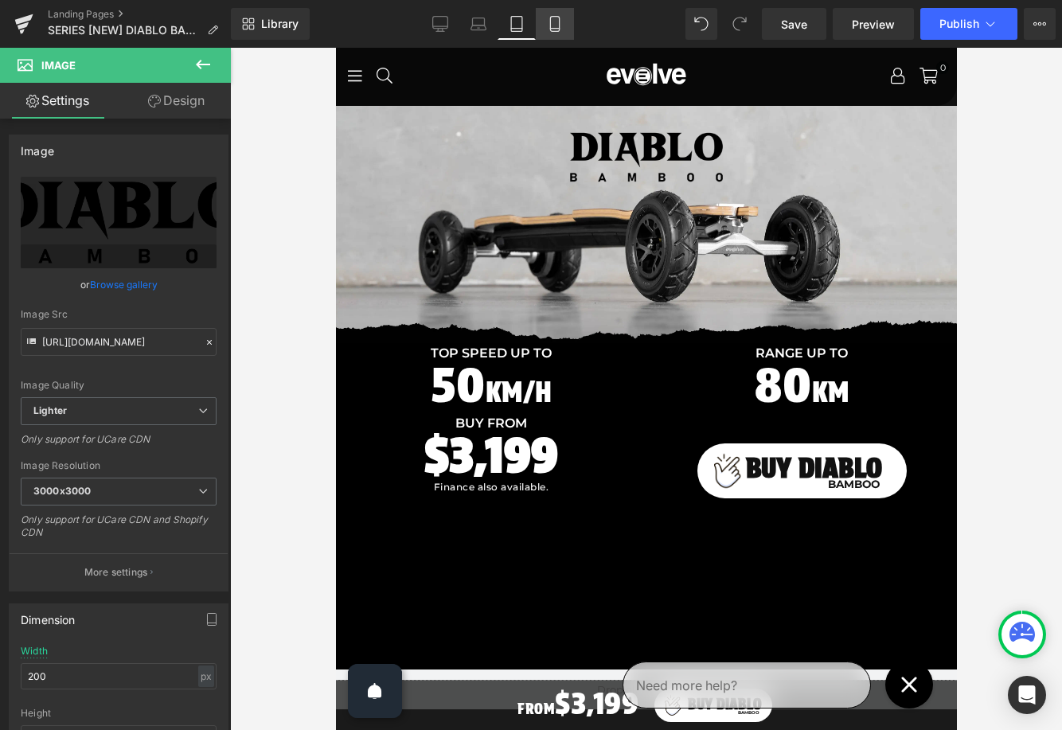
click at [551, 17] on icon at bounding box center [555, 24] width 16 height 16
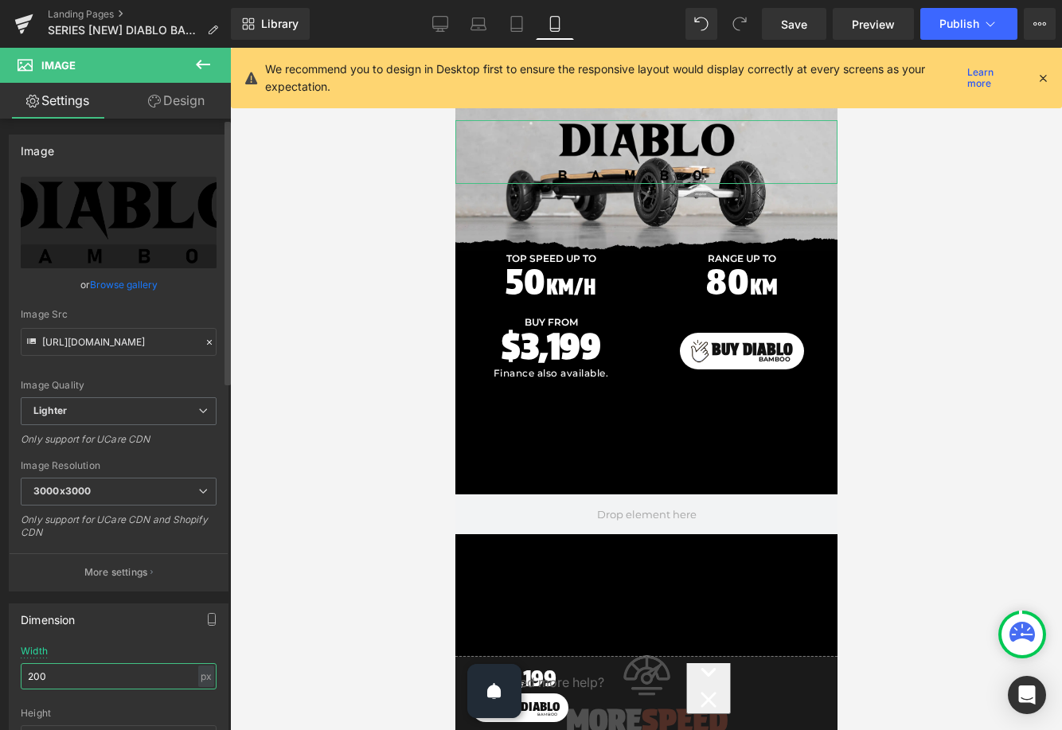
click at [51, 669] on input "200" at bounding box center [119, 676] width 196 height 26
type input "130"
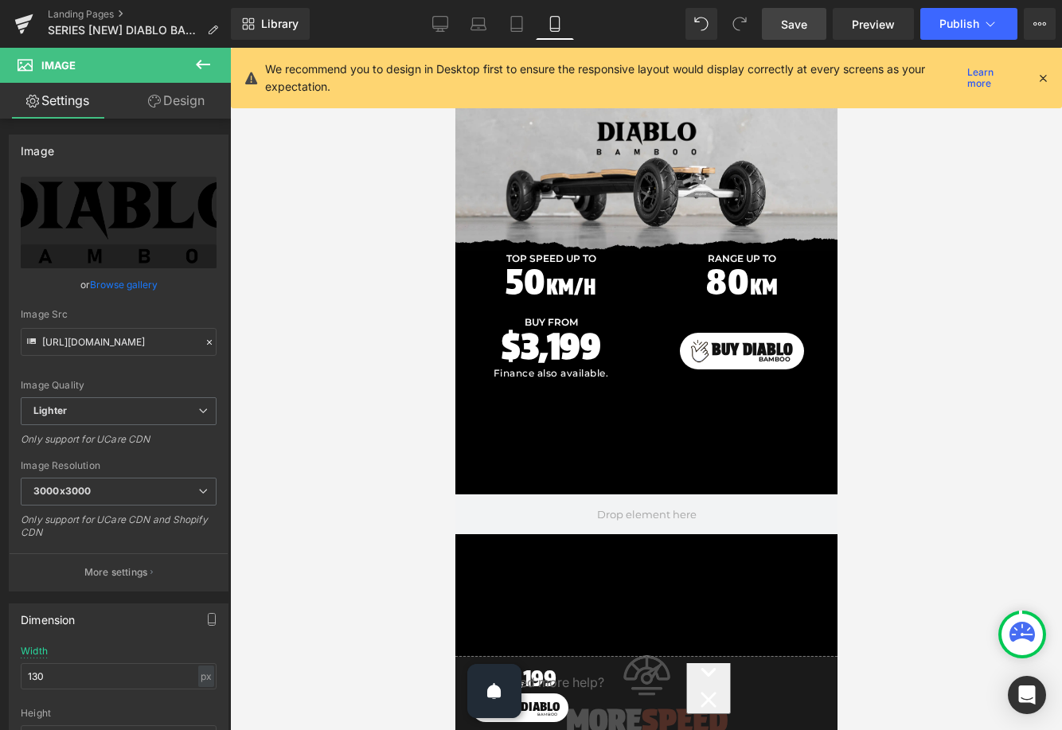
click at [798, 29] on span "Save" at bounding box center [794, 24] width 26 height 17
click at [443, 21] on icon at bounding box center [440, 24] width 16 height 16
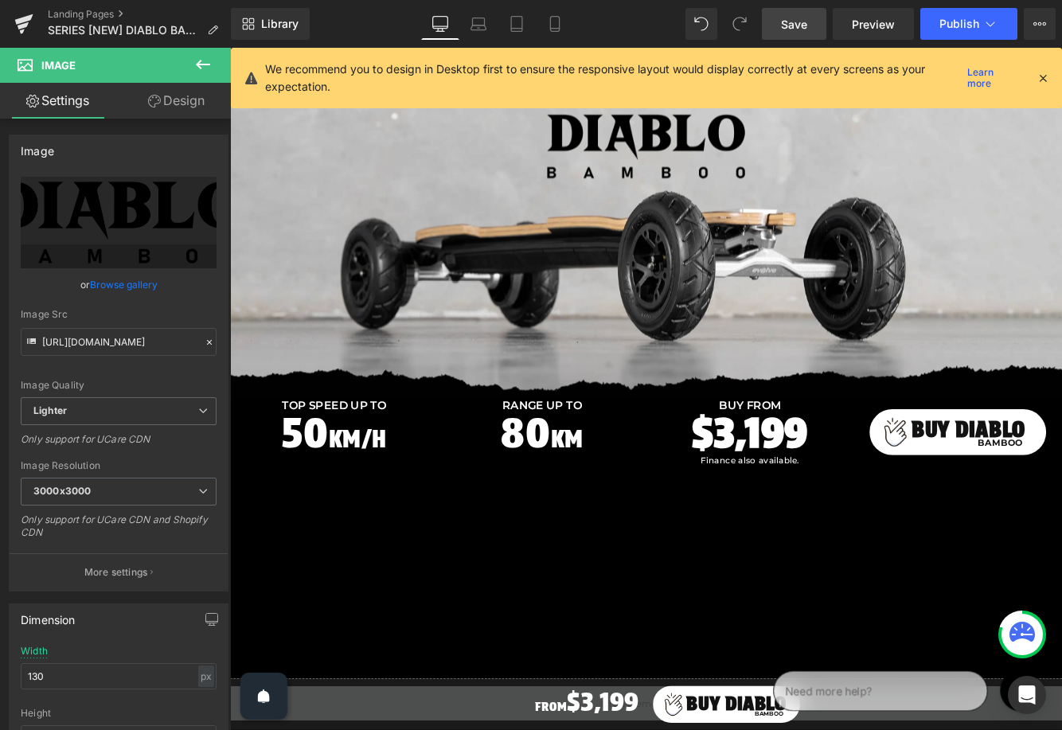
scroll to position [0, 0]
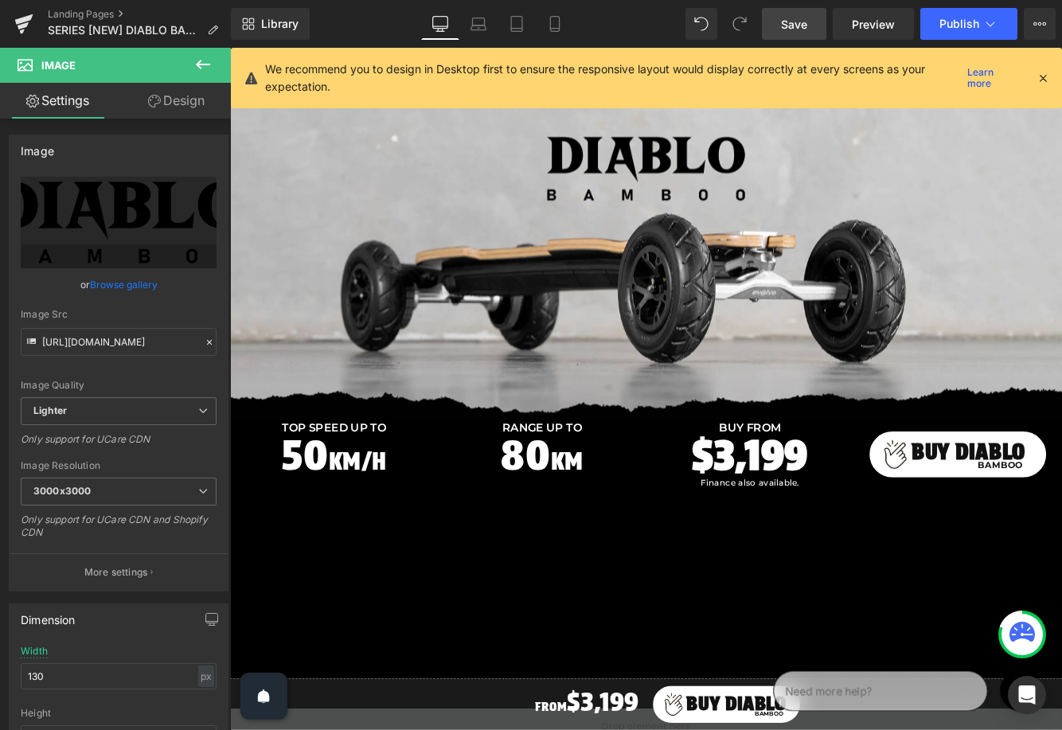
click at [810, 37] on link "Save" at bounding box center [794, 24] width 64 height 32
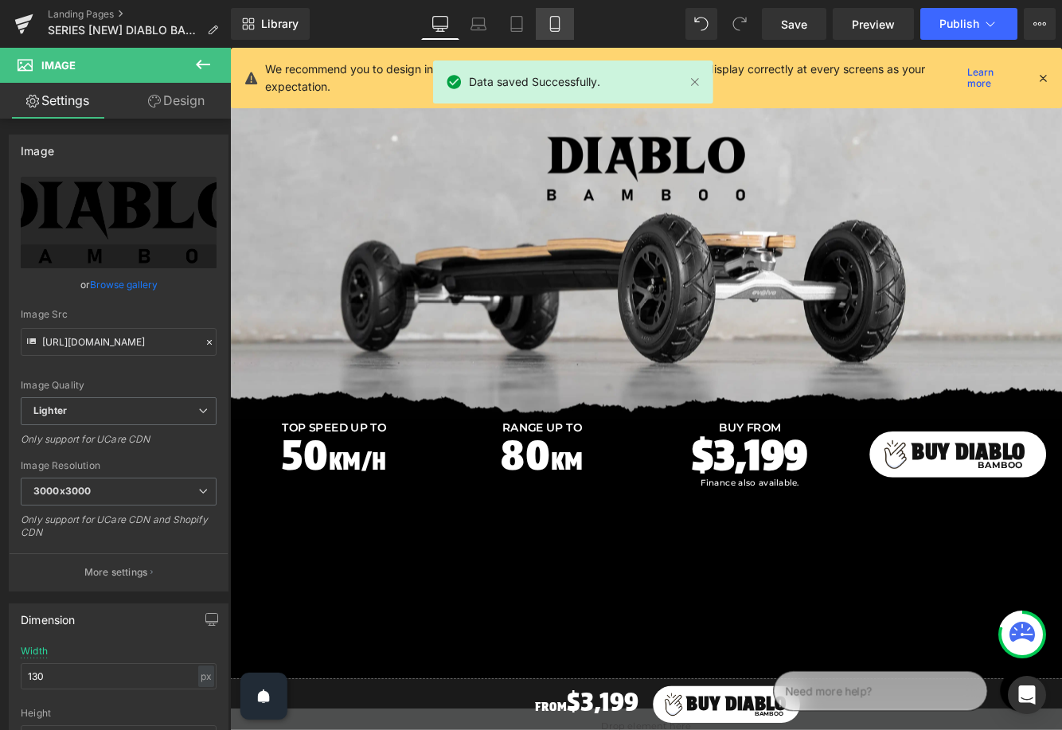
click at [546, 20] on link "Mobile" at bounding box center [555, 24] width 38 height 32
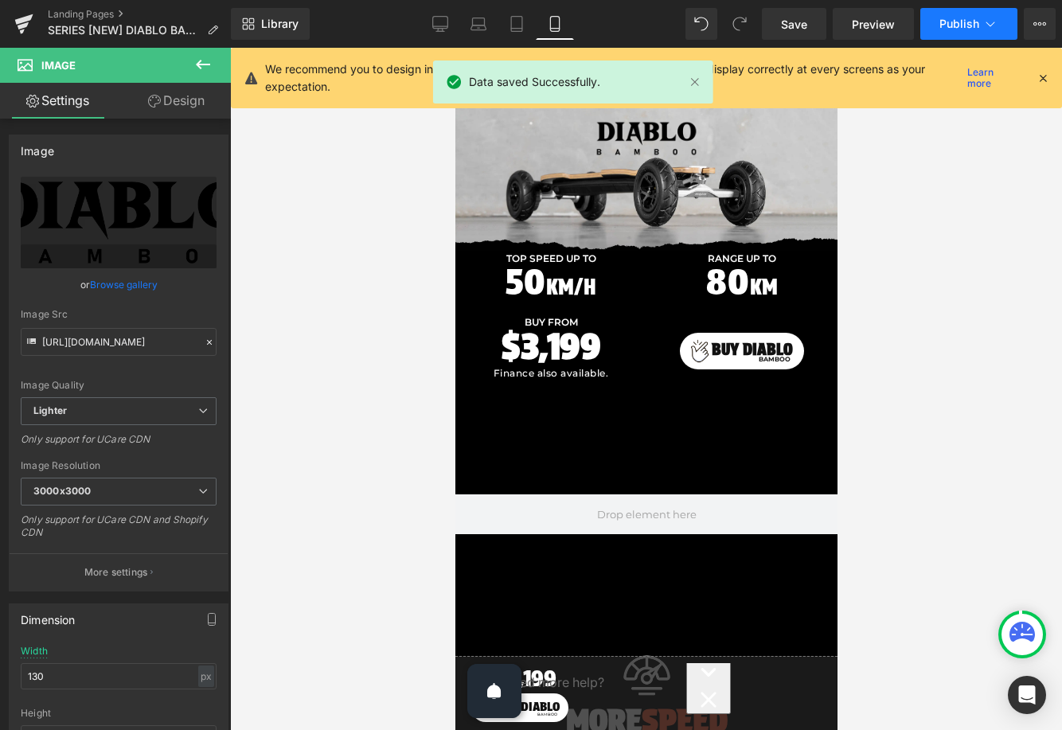
click at [957, 29] on span "Publish" at bounding box center [959, 24] width 40 height 13
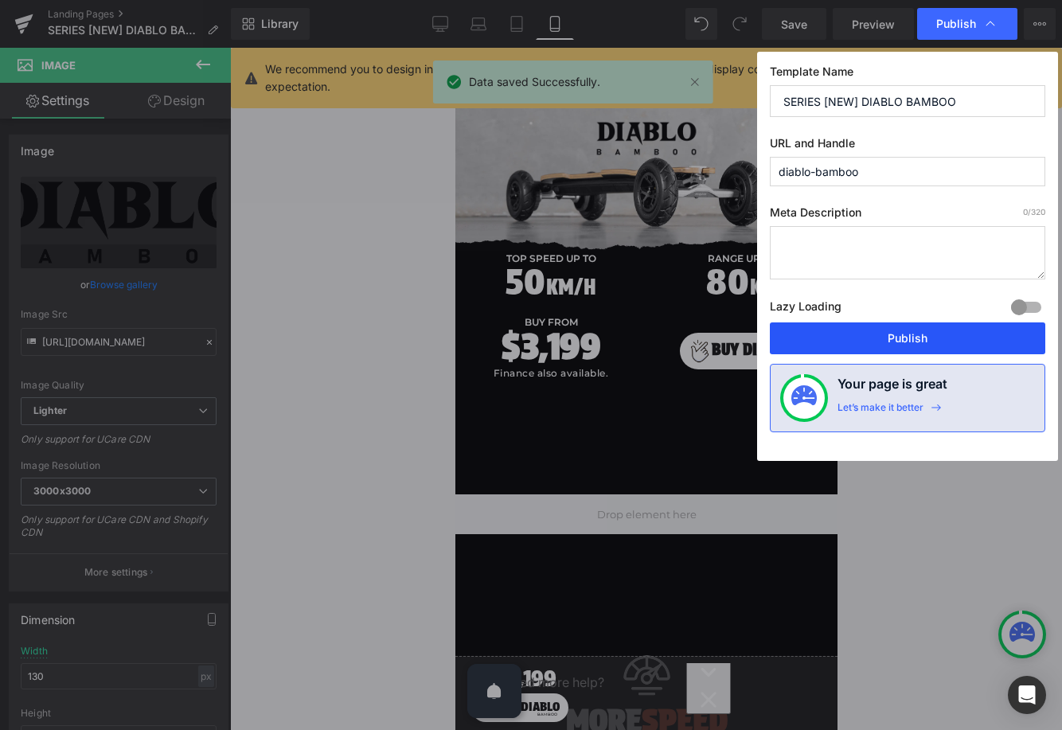
click at [891, 339] on button "Publish" at bounding box center [907, 338] width 275 height 32
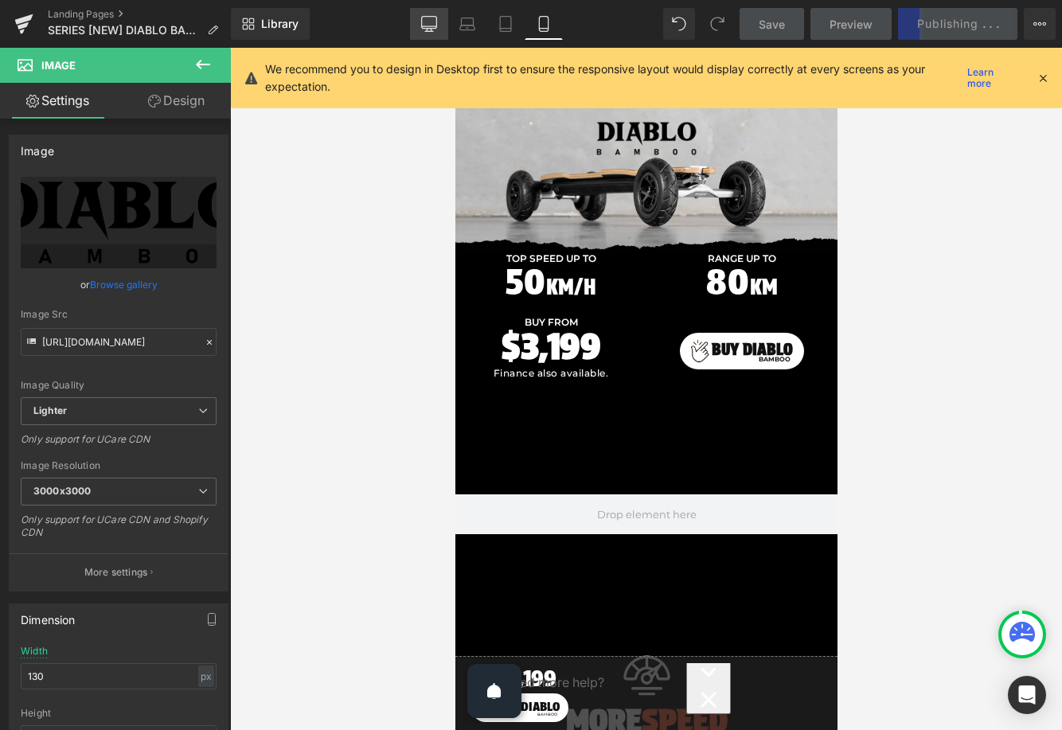
click at [435, 29] on icon at bounding box center [429, 24] width 16 height 16
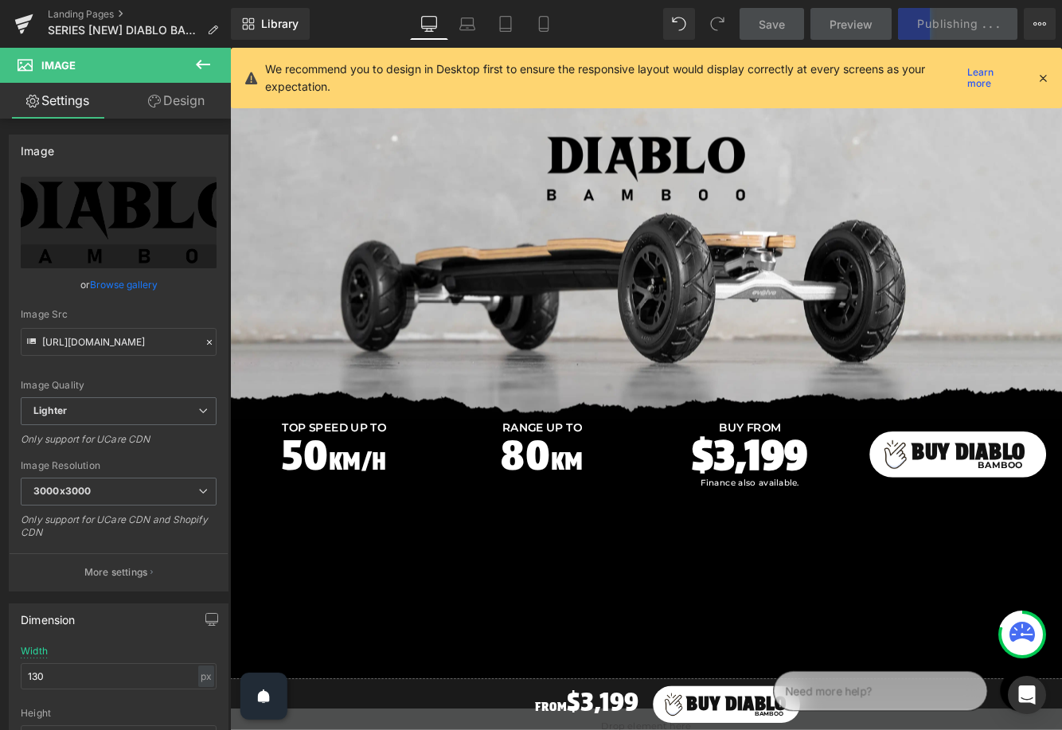
scroll to position [25, 0]
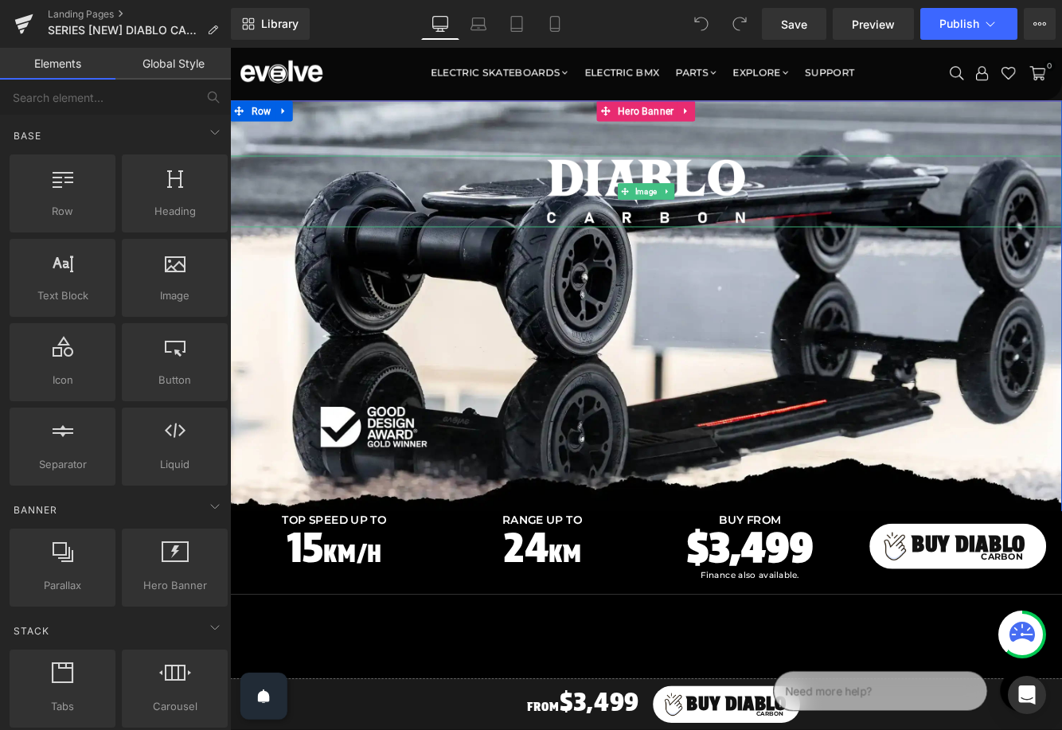
click at [461, 217] on div at bounding box center [711, 214] width 963 height 83
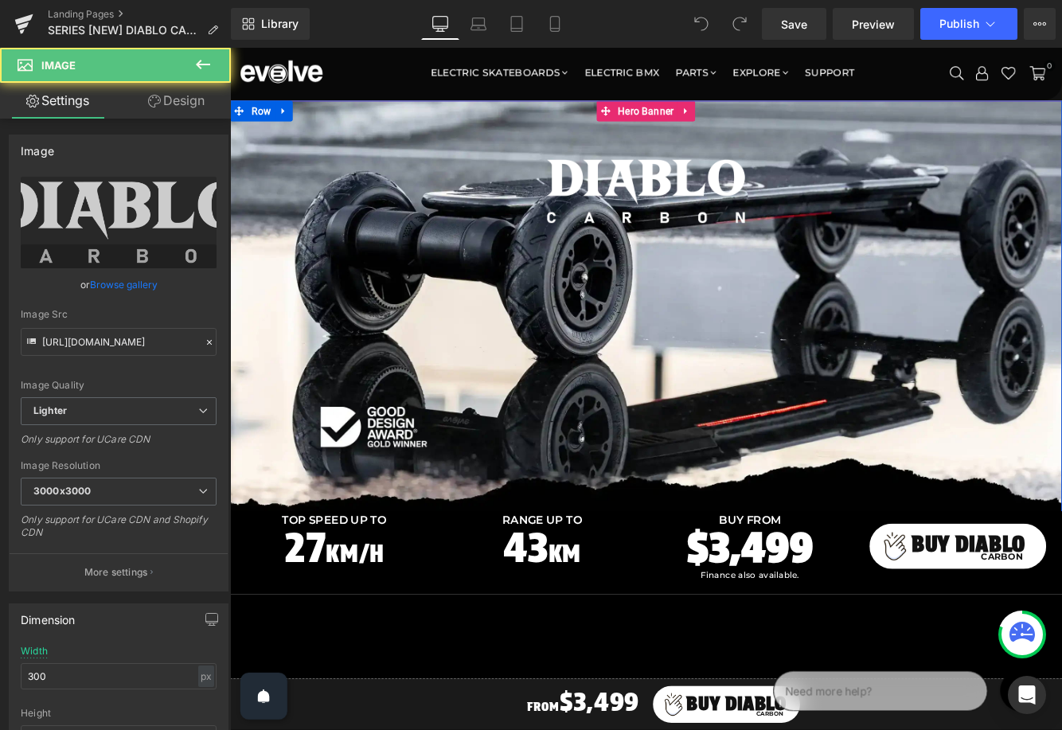
click at [480, 142] on div at bounding box center [711, 348] width 963 height 478
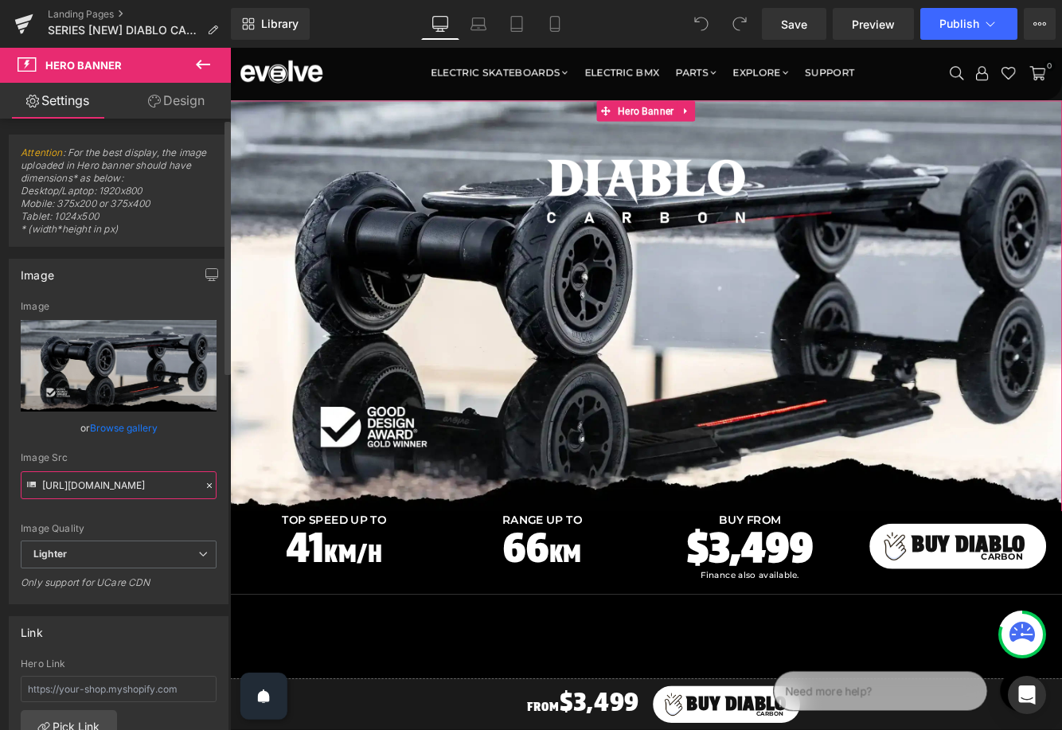
click at [103, 482] on input "https://ucarecdn.com/06129461-0e79-415a-b216-eb9a1f5a1e6d/-/format/auto/-/previ…" at bounding box center [119, 485] width 196 height 28
paste input "de2269e7-3a92-4514-b4b1-6e42ce162bd5/-/format/auto/-/preview/3000x3000/-/qualit…"
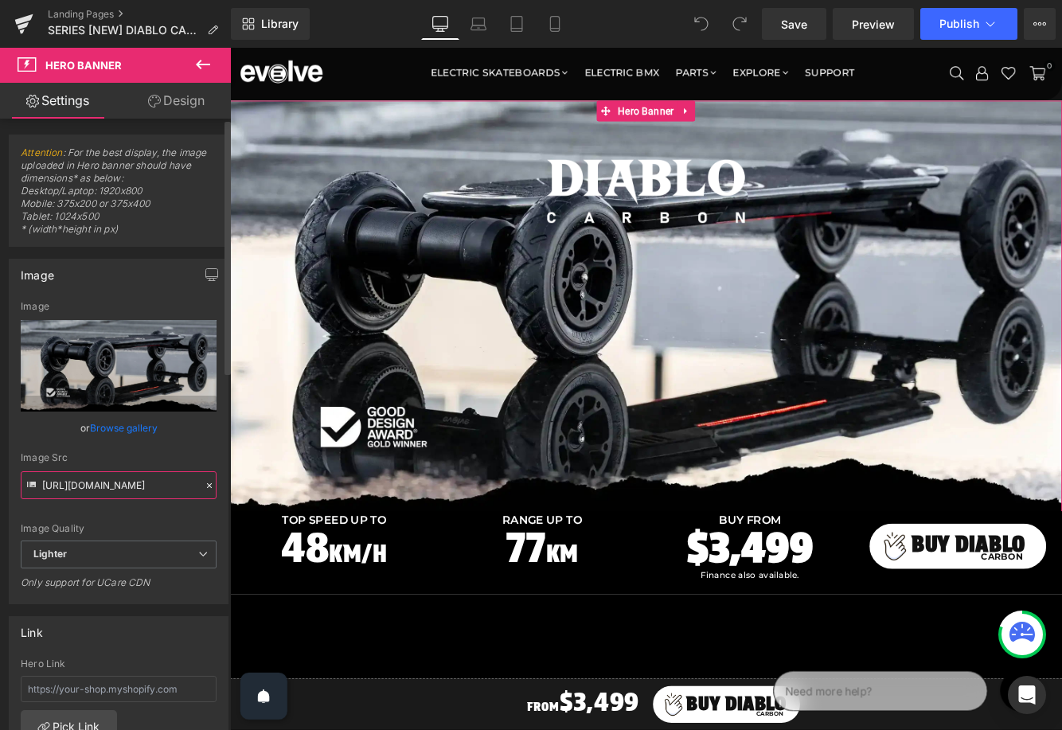
type input "https://ucarecdn.com/de2269e7-3a92-4514-b4b1-6e42ce162bd5/-/format/auto/-/previ…"
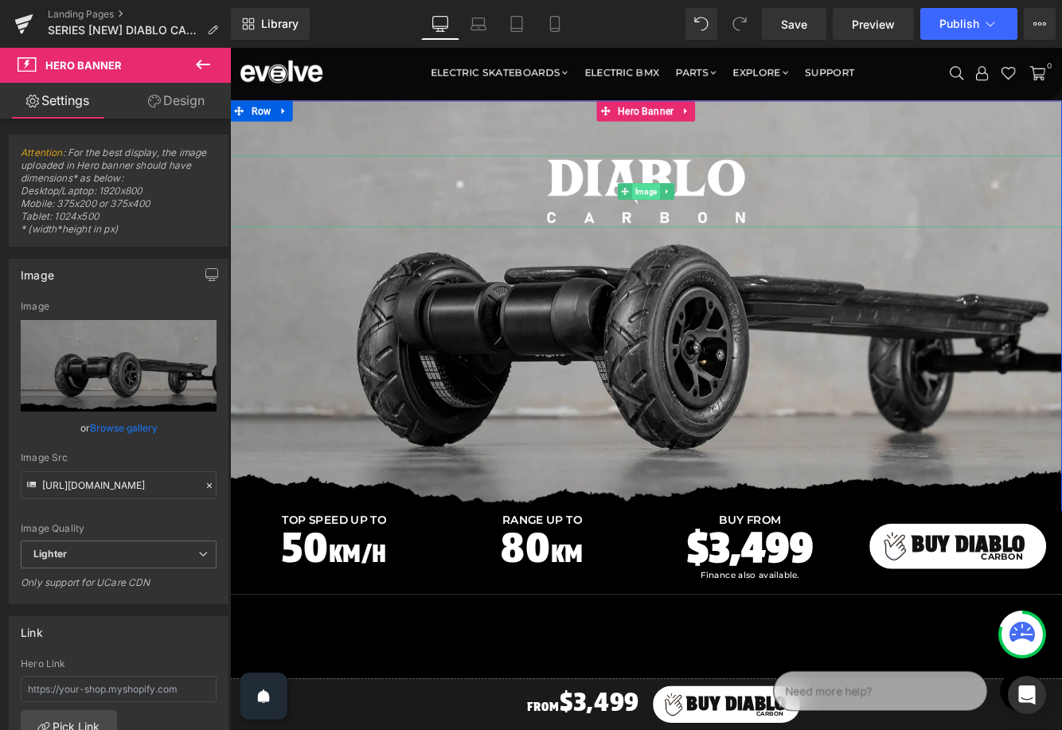
click at [705, 209] on span "Image" at bounding box center [712, 214] width 32 height 19
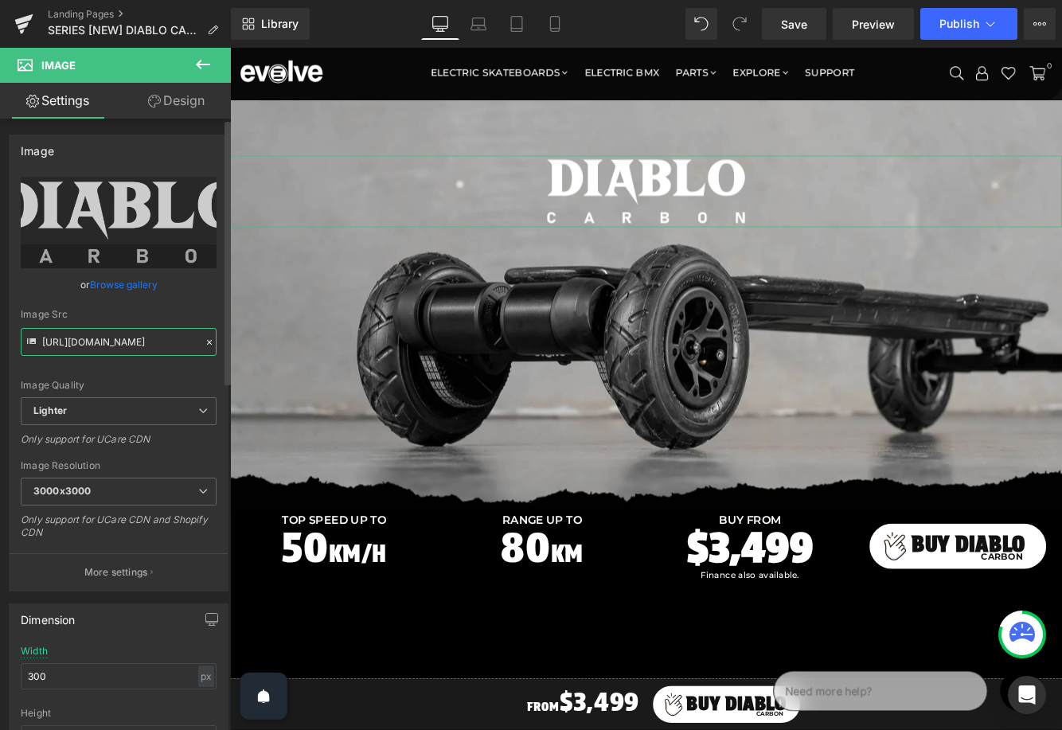
click at [162, 338] on input "https://ucarecdn.com/fa92272c-2a78-48d7-a453-ee6397fd23a1/-/format/auto/-/previ…" at bounding box center [119, 342] width 196 height 28
paste input "e42cc757-c52e-45d9-ad9e-373e4fbe242e/-/format/auto/-/preview/3000x3000/-/qualit…"
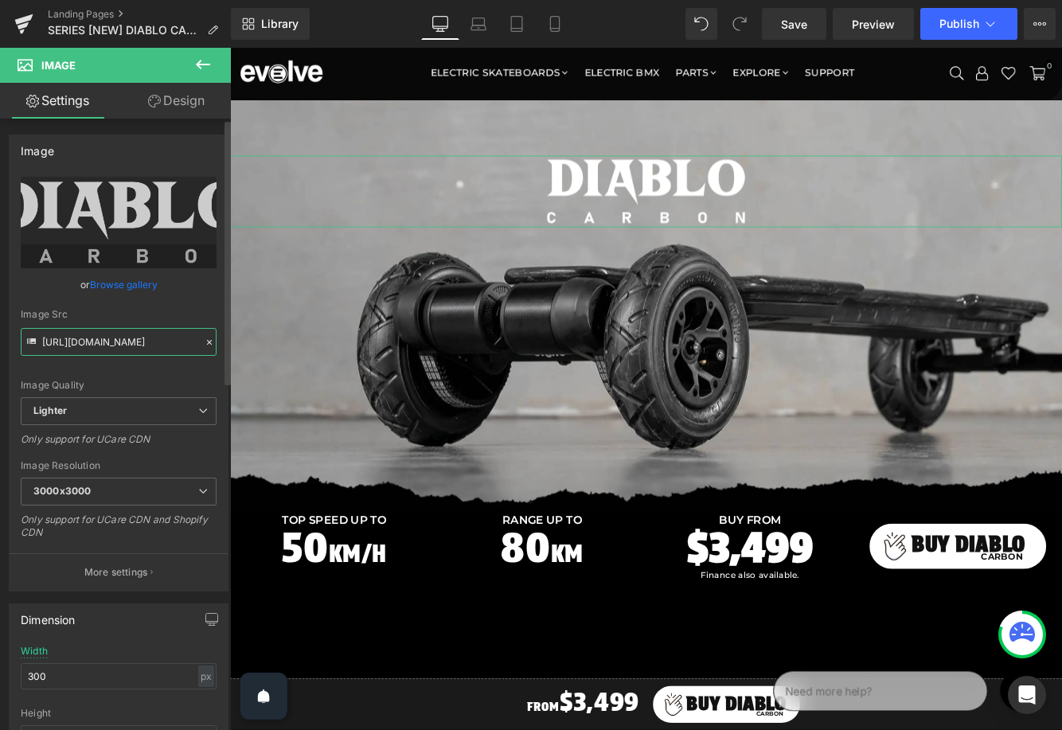
type input "https://ucarecdn.com/e42cc757-c52e-45d9-ad9e-373e4fbe242e/-/format/auto/-/previ…"
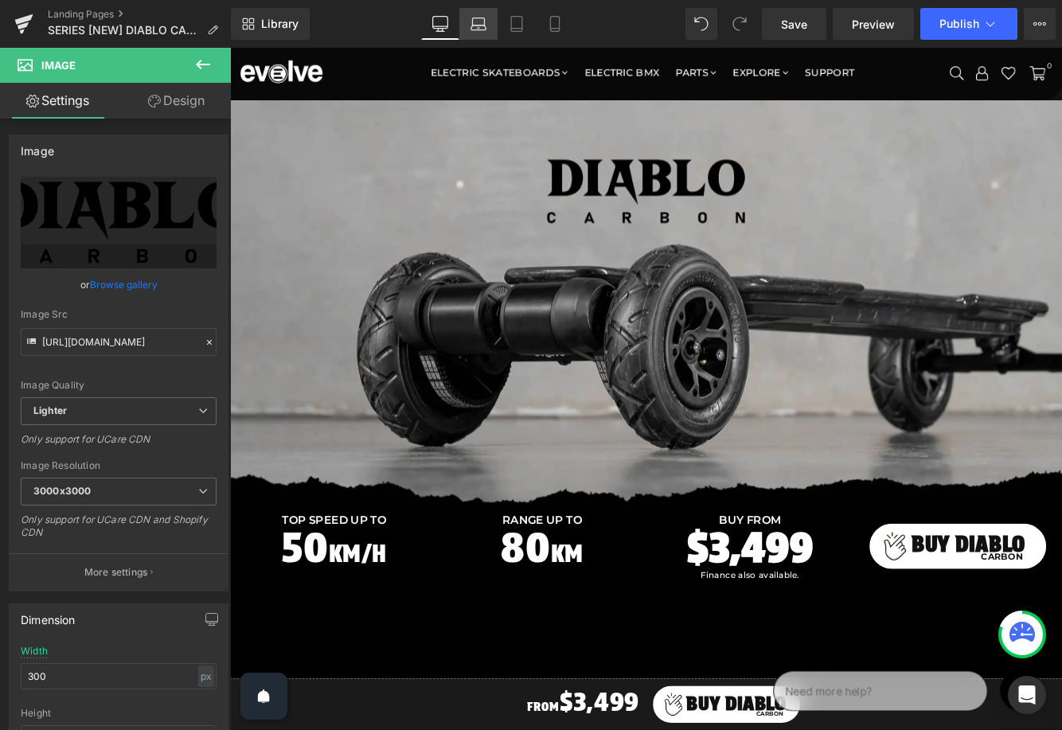
scroll to position [0, 0]
click at [474, 24] on icon at bounding box center [478, 24] width 16 height 16
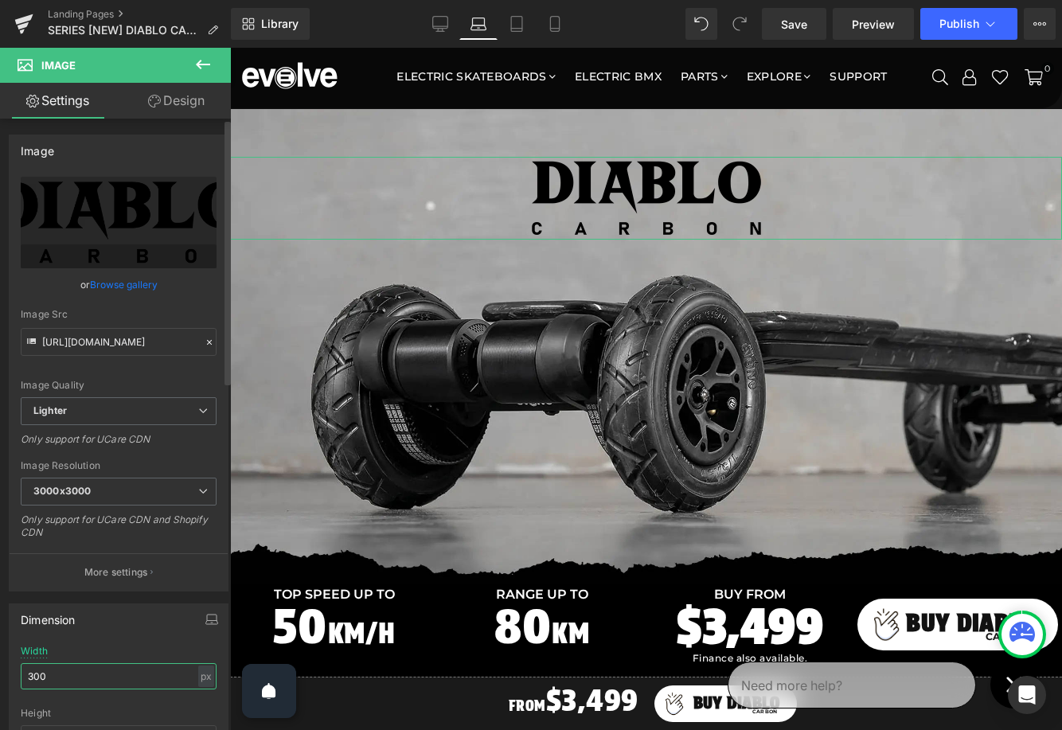
click at [77, 673] on input "300" at bounding box center [119, 676] width 196 height 26
click at [517, 18] on icon at bounding box center [517, 24] width 16 height 16
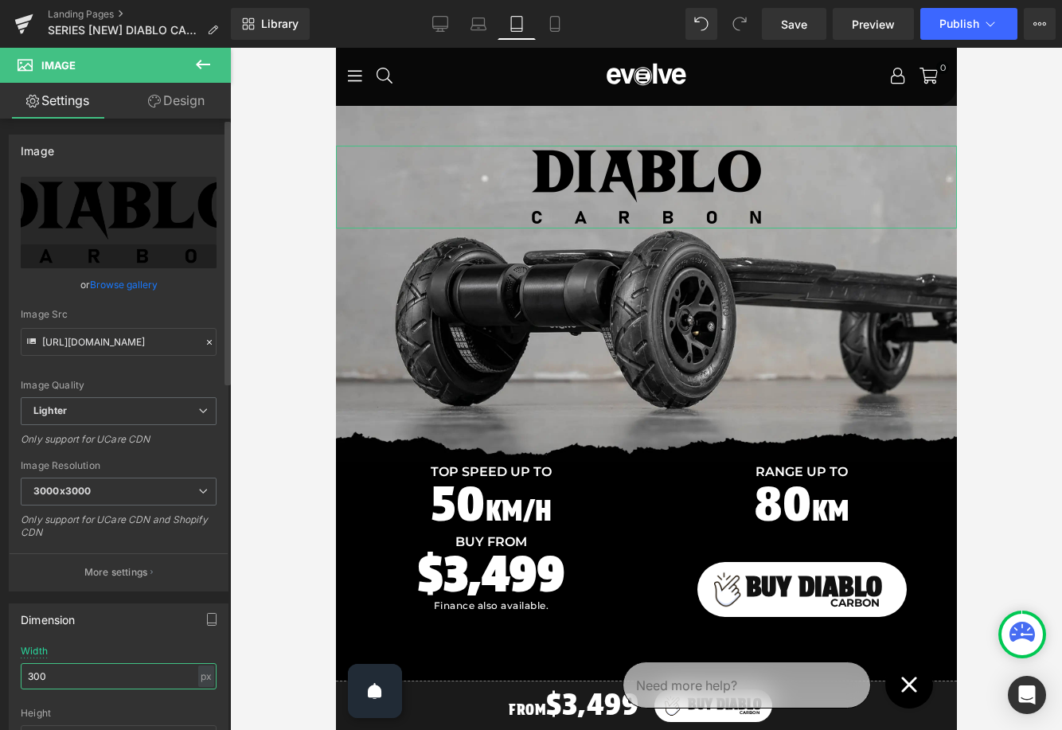
click at [67, 669] on input "300" at bounding box center [119, 676] width 196 height 26
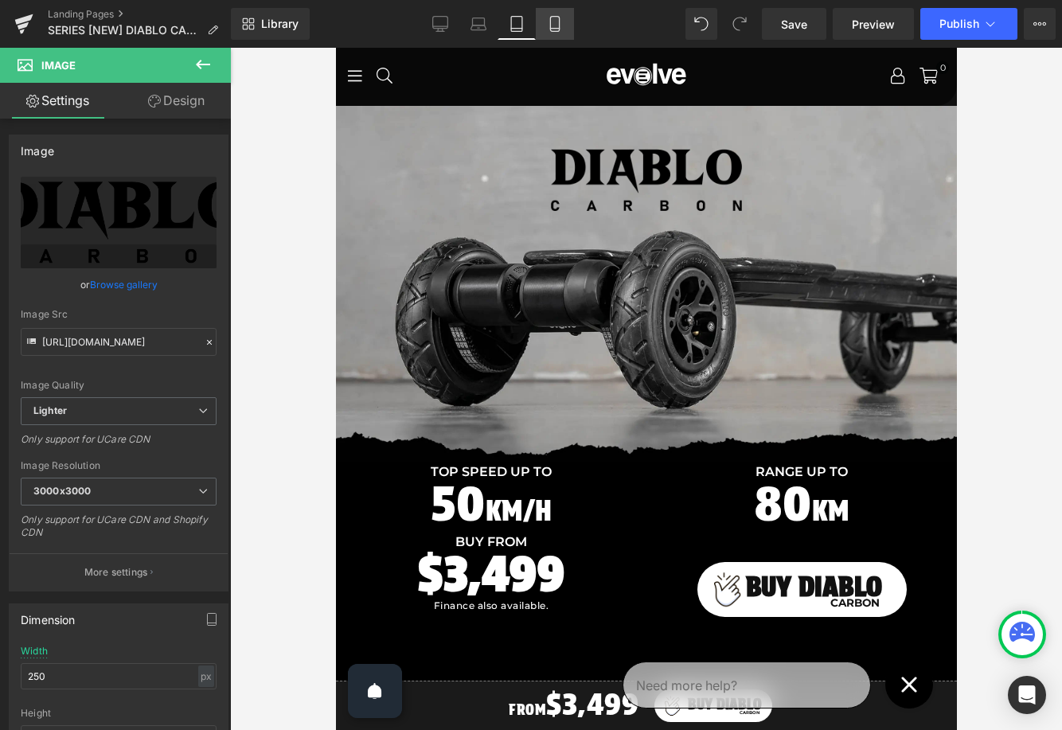
click at [559, 25] on icon at bounding box center [555, 24] width 16 height 16
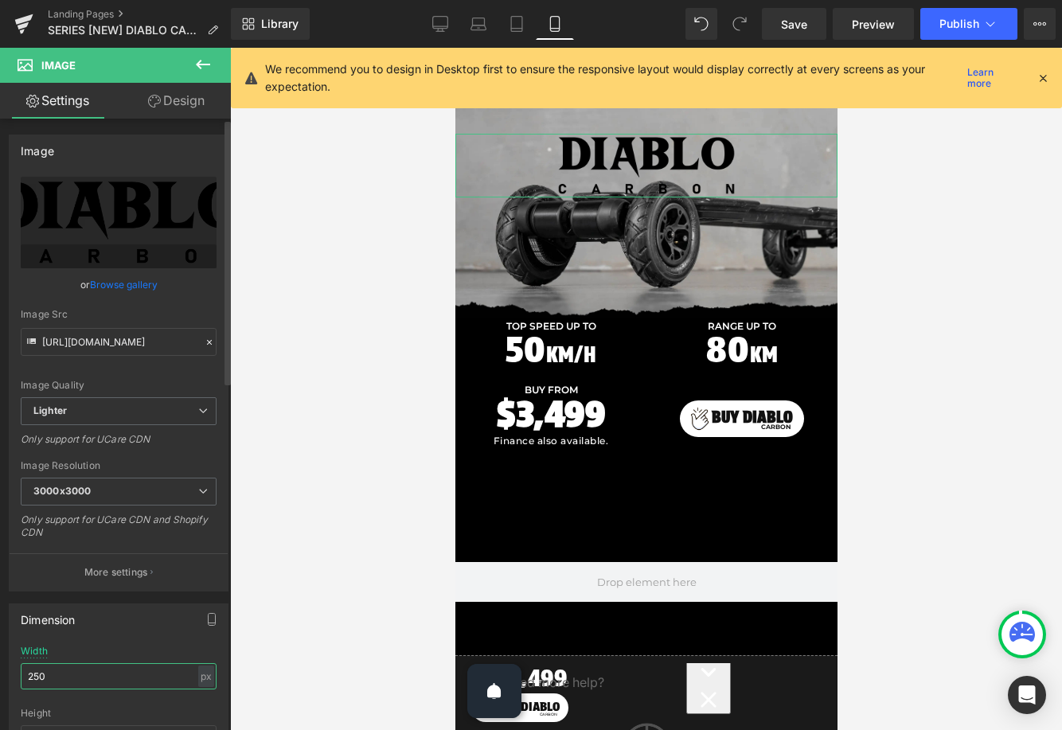
click at [44, 678] on input "250" at bounding box center [119, 676] width 196 height 26
type input "130"
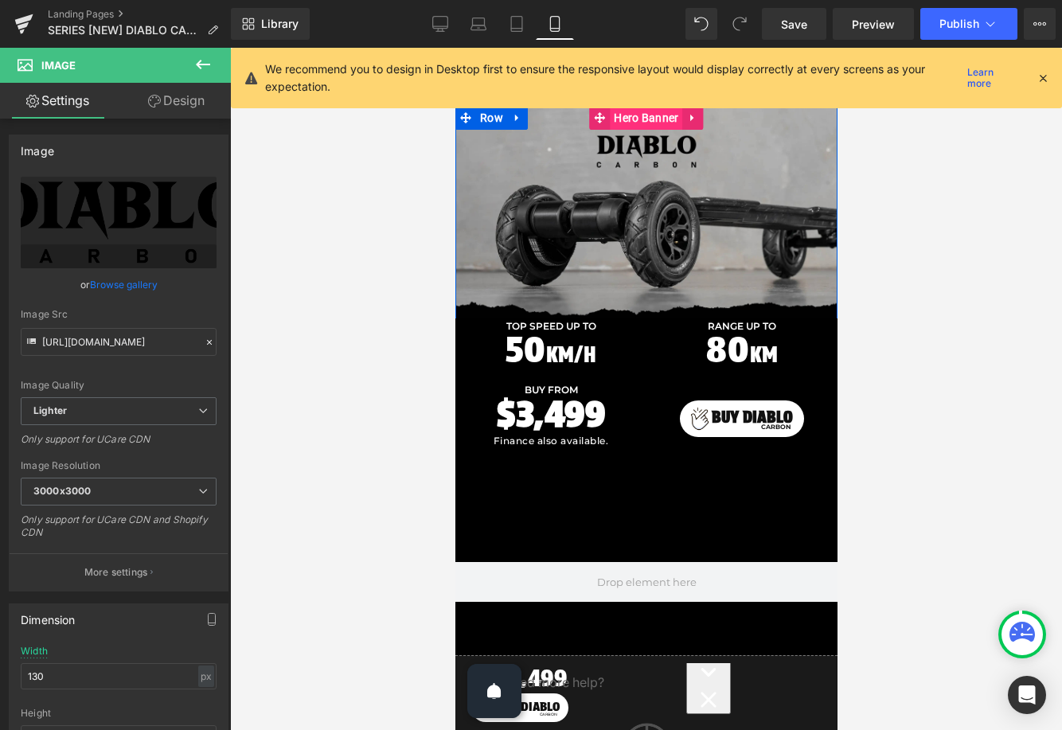
click at [626, 116] on span "Hero Banner" at bounding box center [645, 118] width 72 height 24
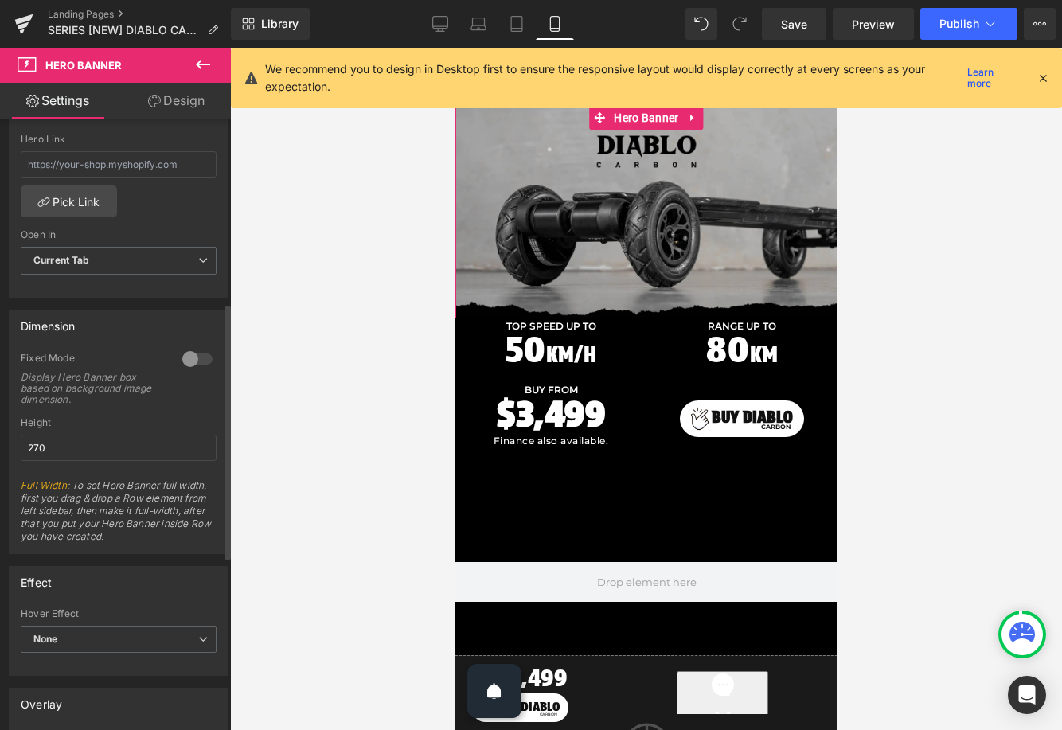
scroll to position [396, 0]
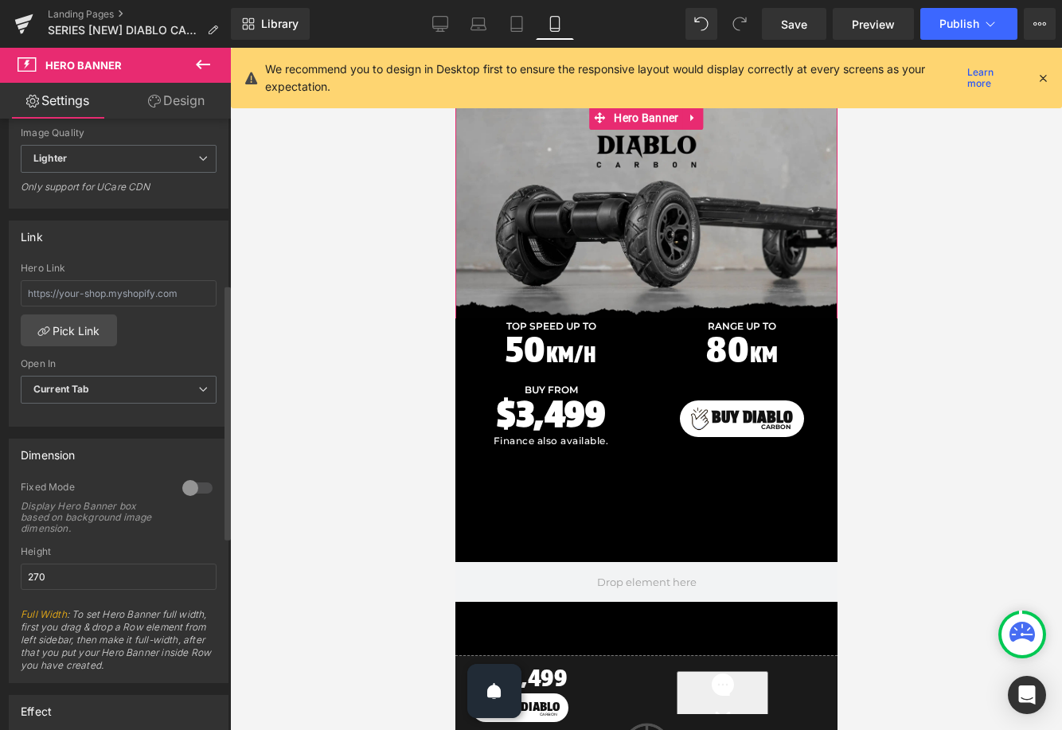
click at [188, 485] on div at bounding box center [197, 487] width 38 height 25
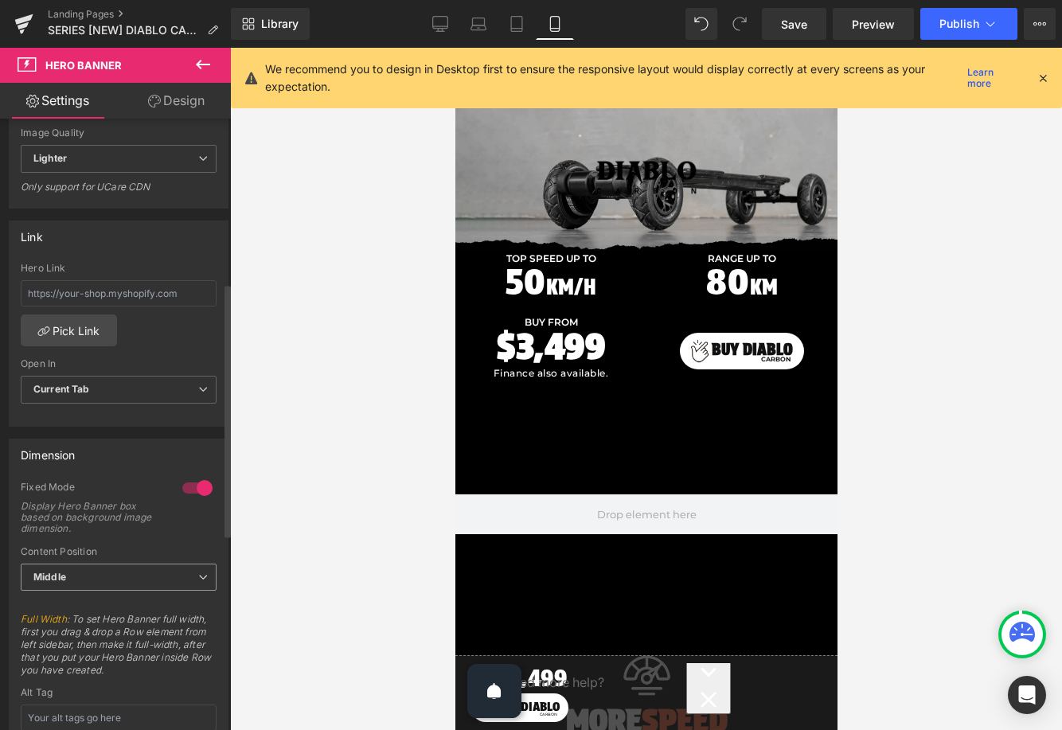
click at [119, 570] on span "Middle" at bounding box center [119, 577] width 196 height 28
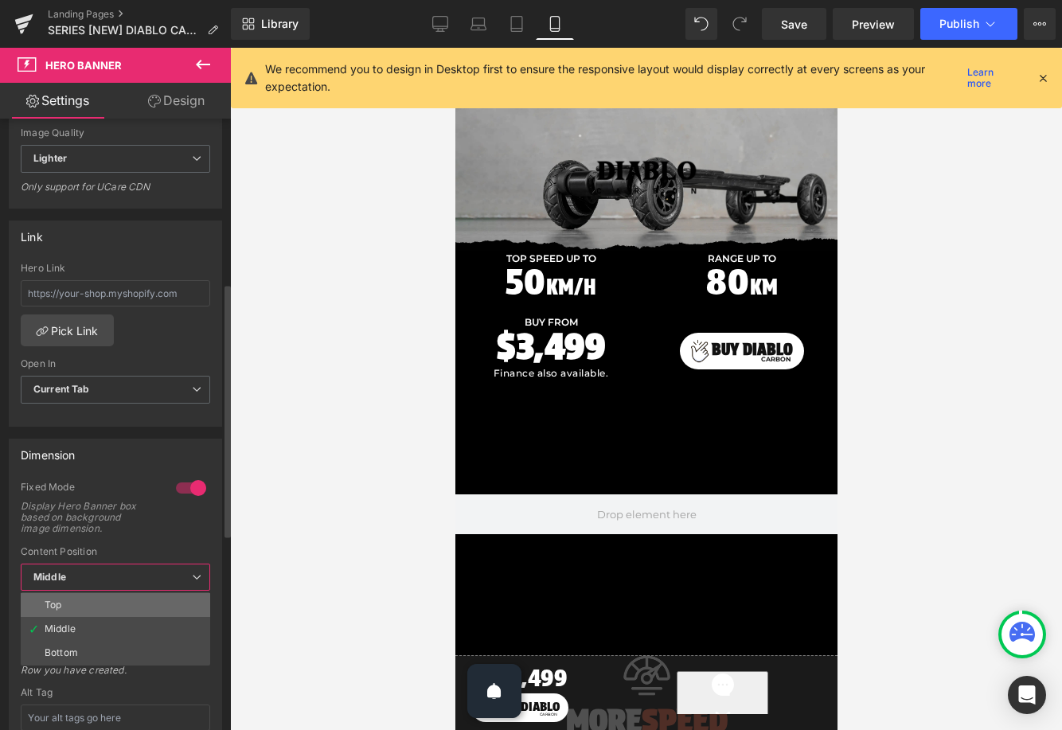
click at [119, 597] on li "Top" at bounding box center [115, 605] width 189 height 24
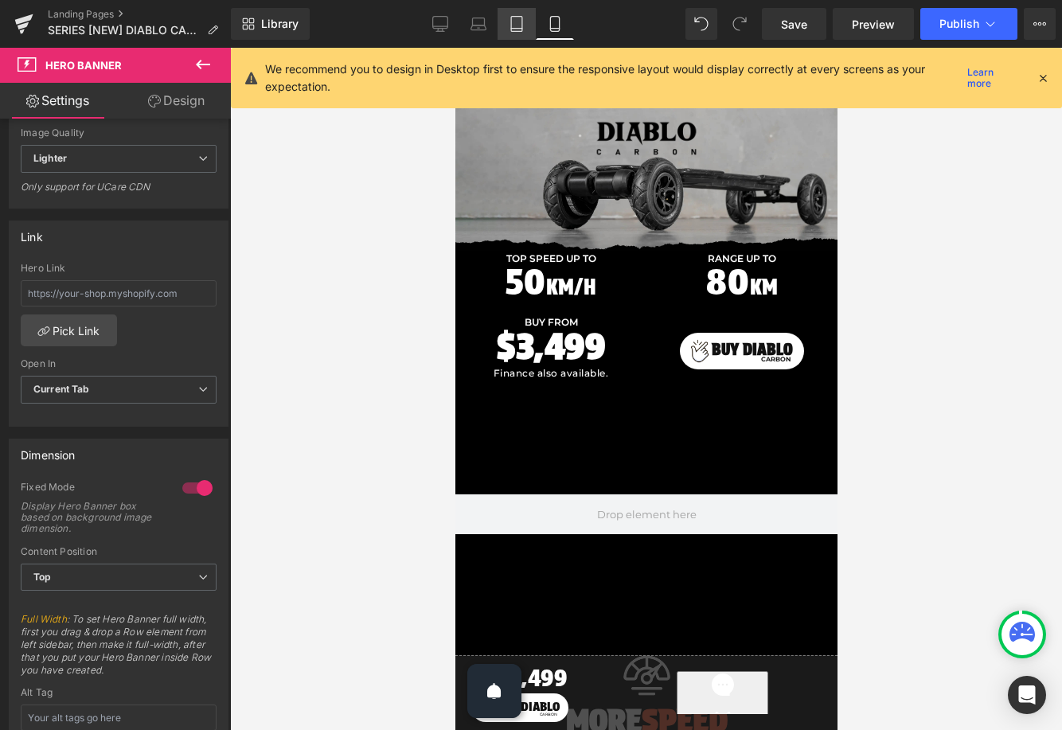
click at [521, 25] on icon at bounding box center [517, 24] width 16 height 16
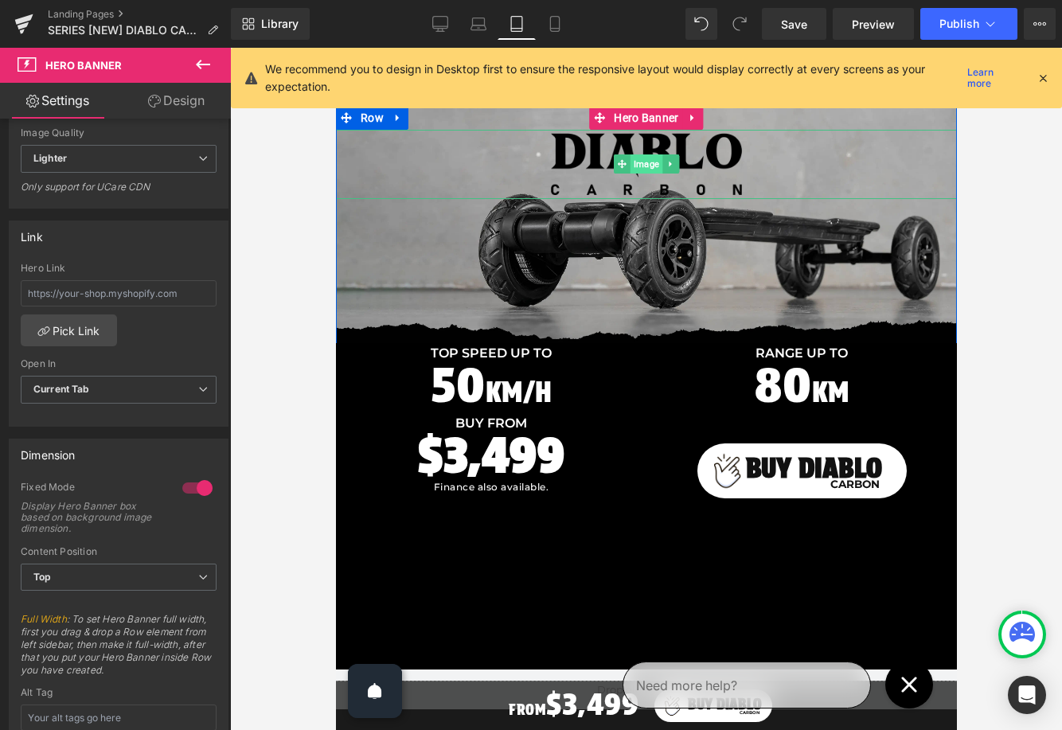
click at [636, 168] on span "Image" at bounding box center [646, 163] width 32 height 19
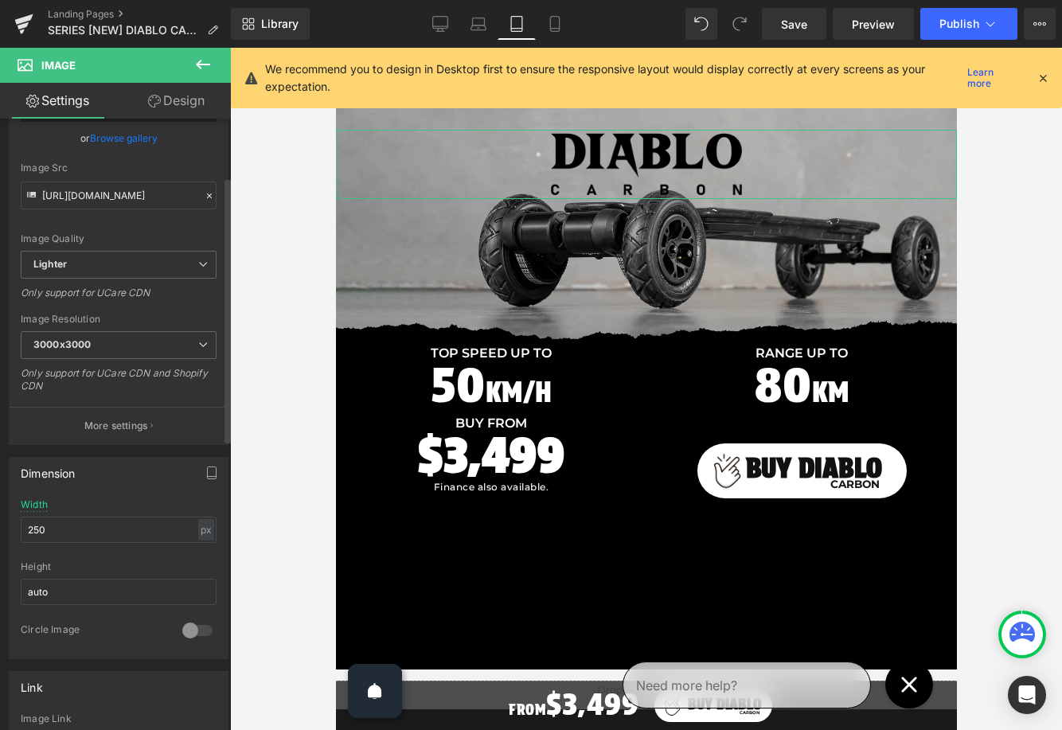
scroll to position [189, 0]
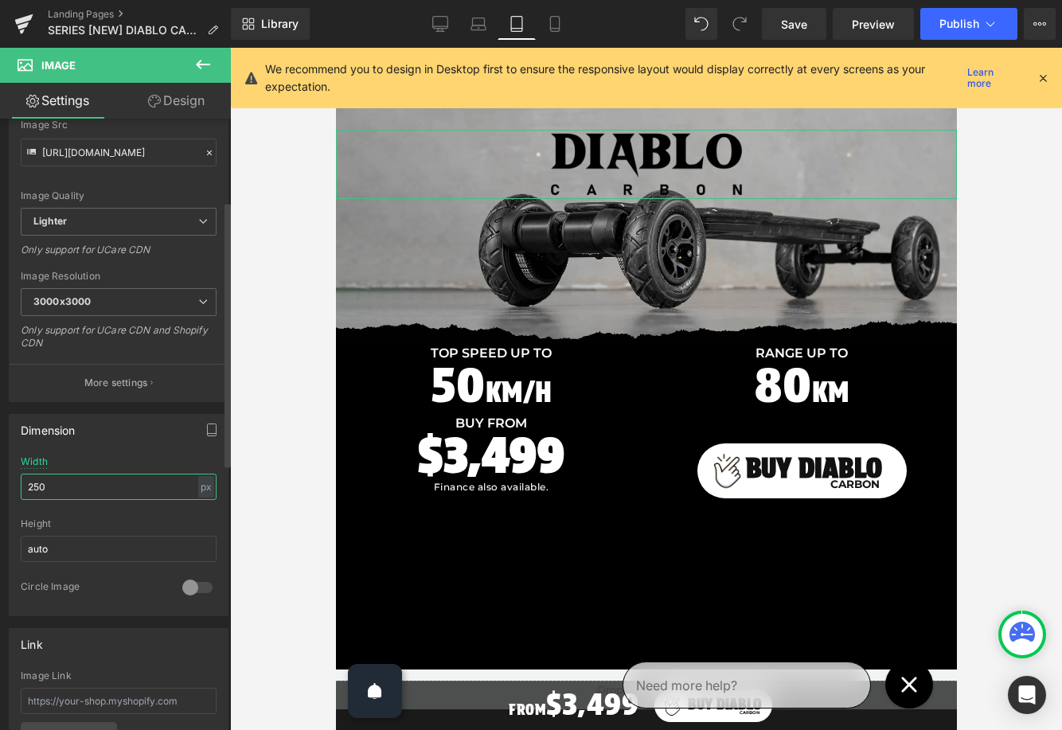
click at [72, 490] on input "250" at bounding box center [119, 487] width 196 height 26
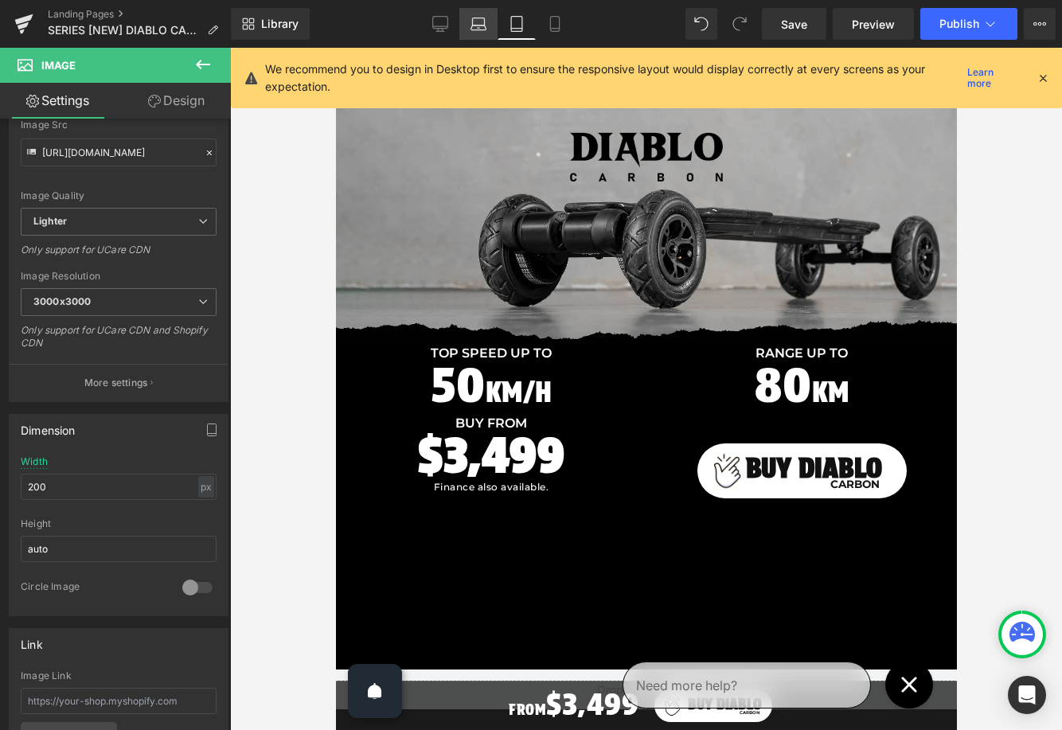
click at [476, 25] on icon at bounding box center [478, 24] width 16 height 16
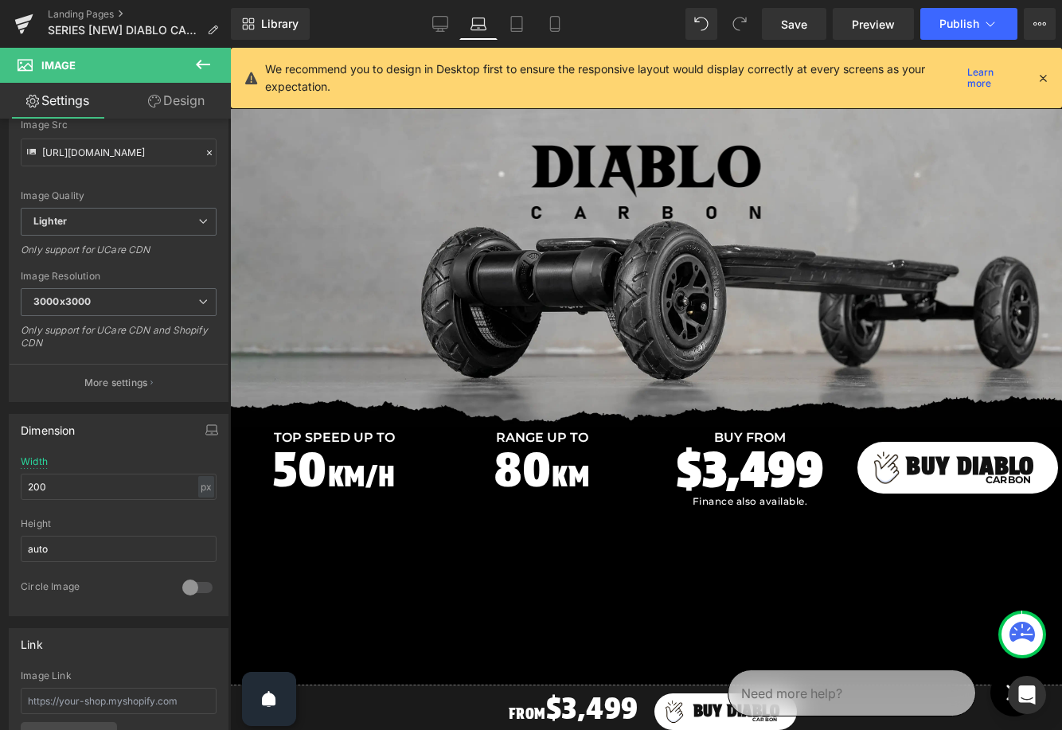
scroll to position [11, 0]
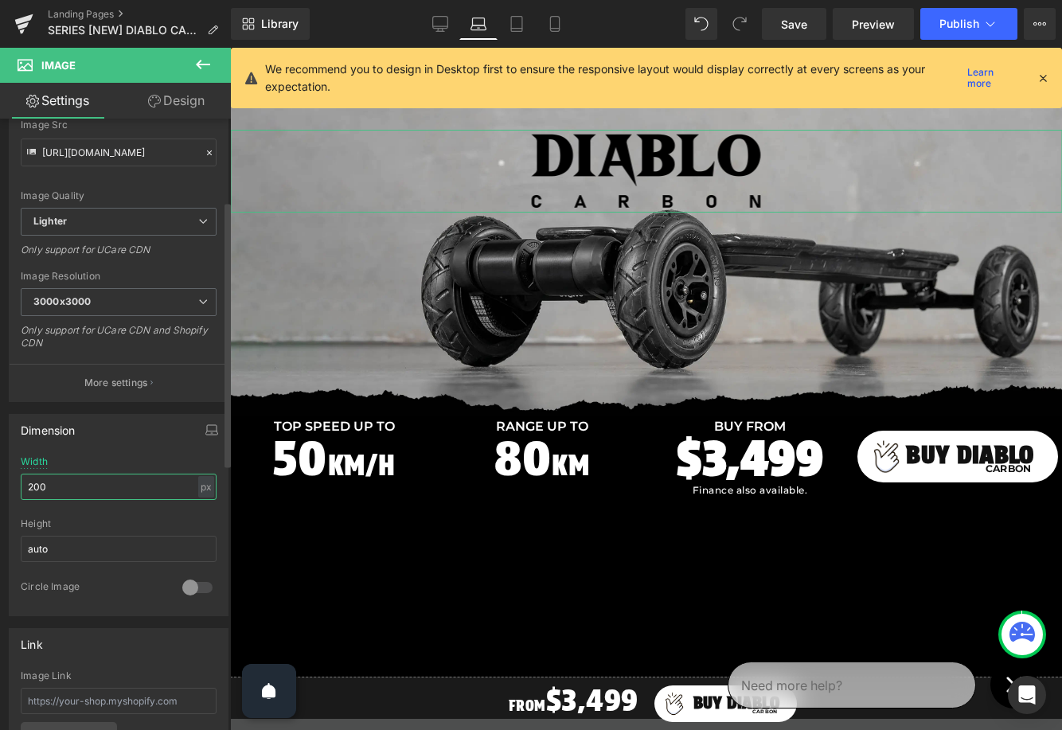
click at [99, 488] on input "200" at bounding box center [119, 487] width 196 height 26
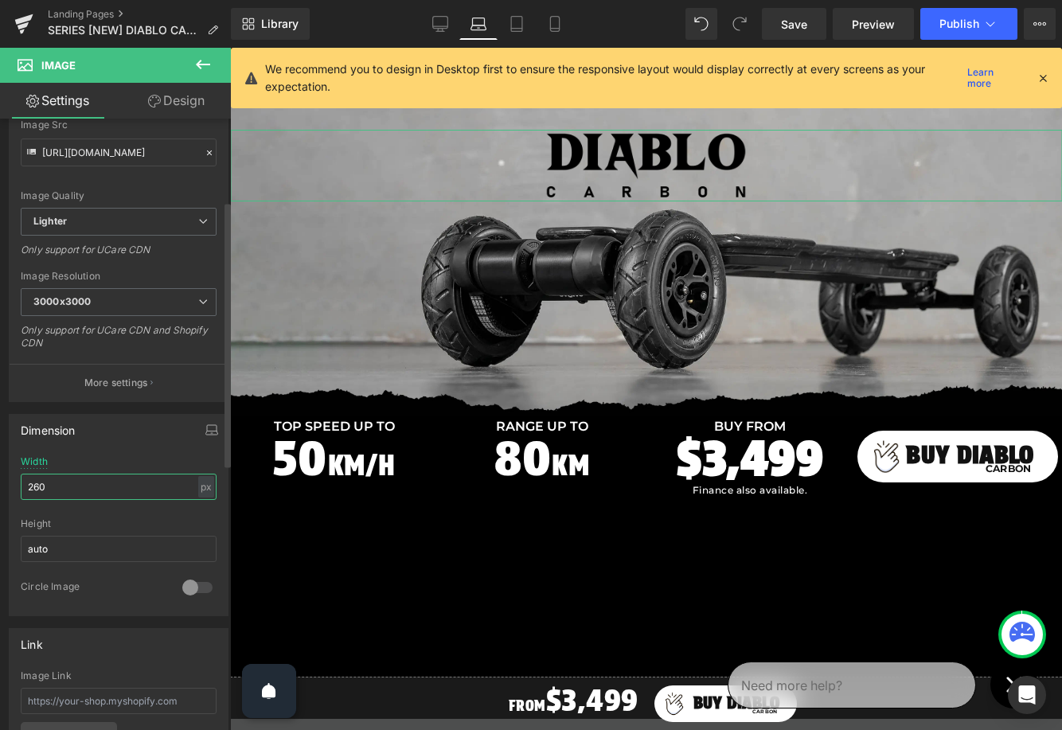
type input "250"
click at [439, 18] on icon at bounding box center [440, 24] width 16 height 16
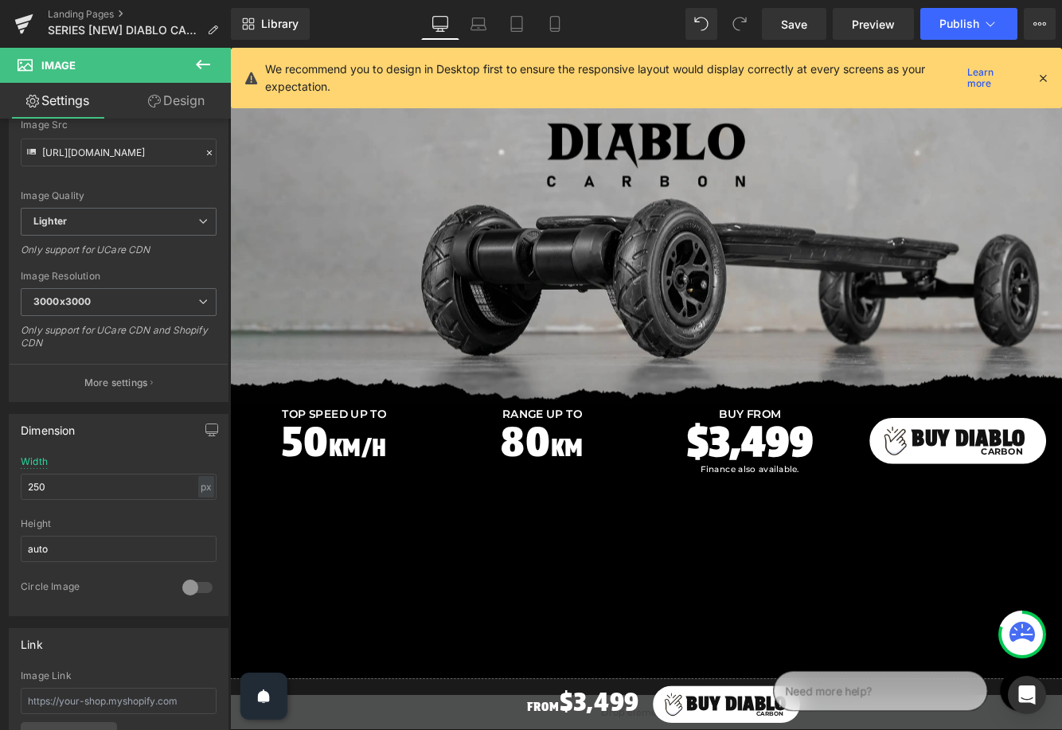
scroll to position [17, 0]
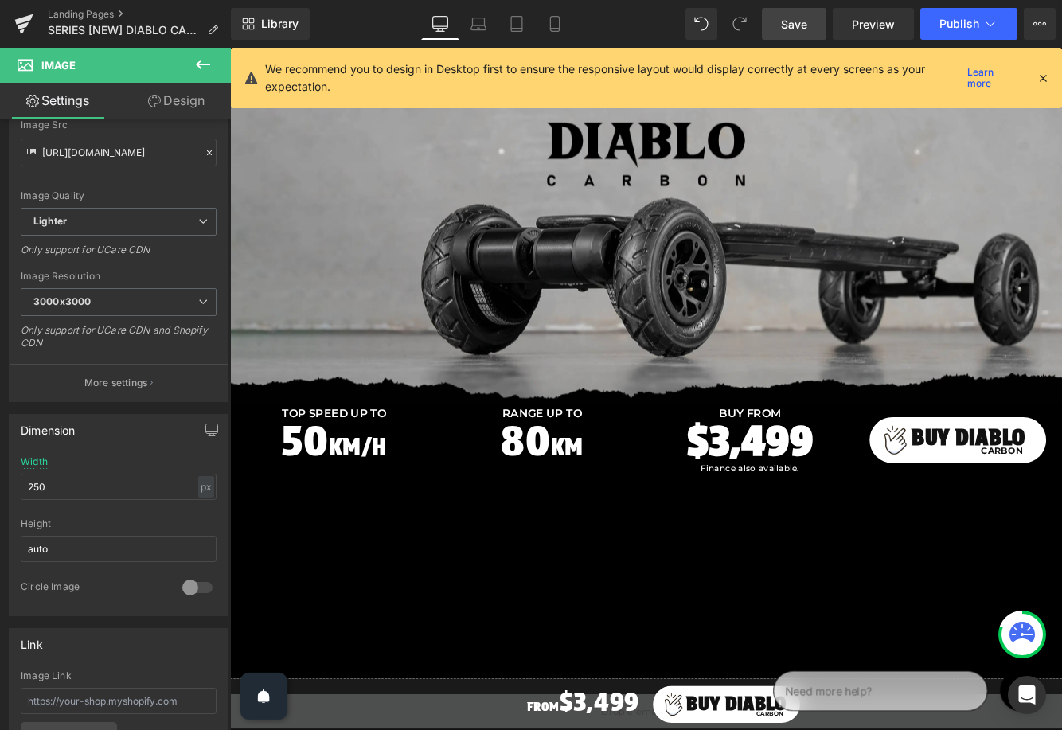
click at [809, 30] on link "Save" at bounding box center [794, 24] width 64 height 32
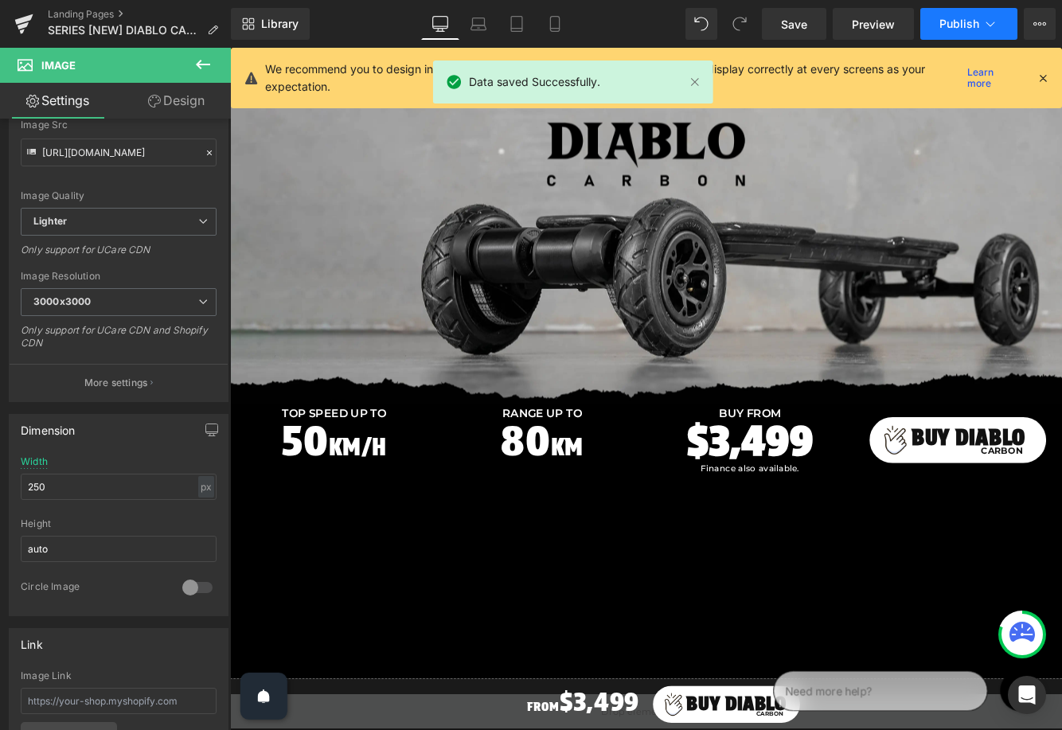
click at [957, 25] on span "Publish" at bounding box center [959, 24] width 40 height 13
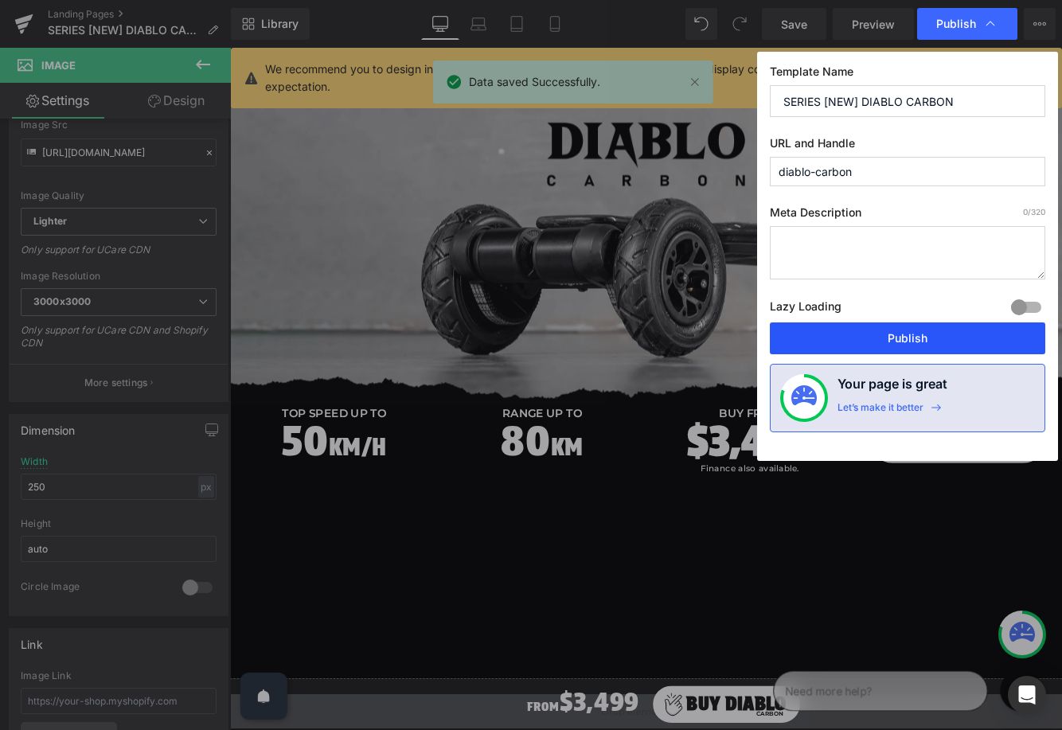
click at [910, 330] on button "Publish" at bounding box center [907, 338] width 275 height 32
